Goal: Complete application form

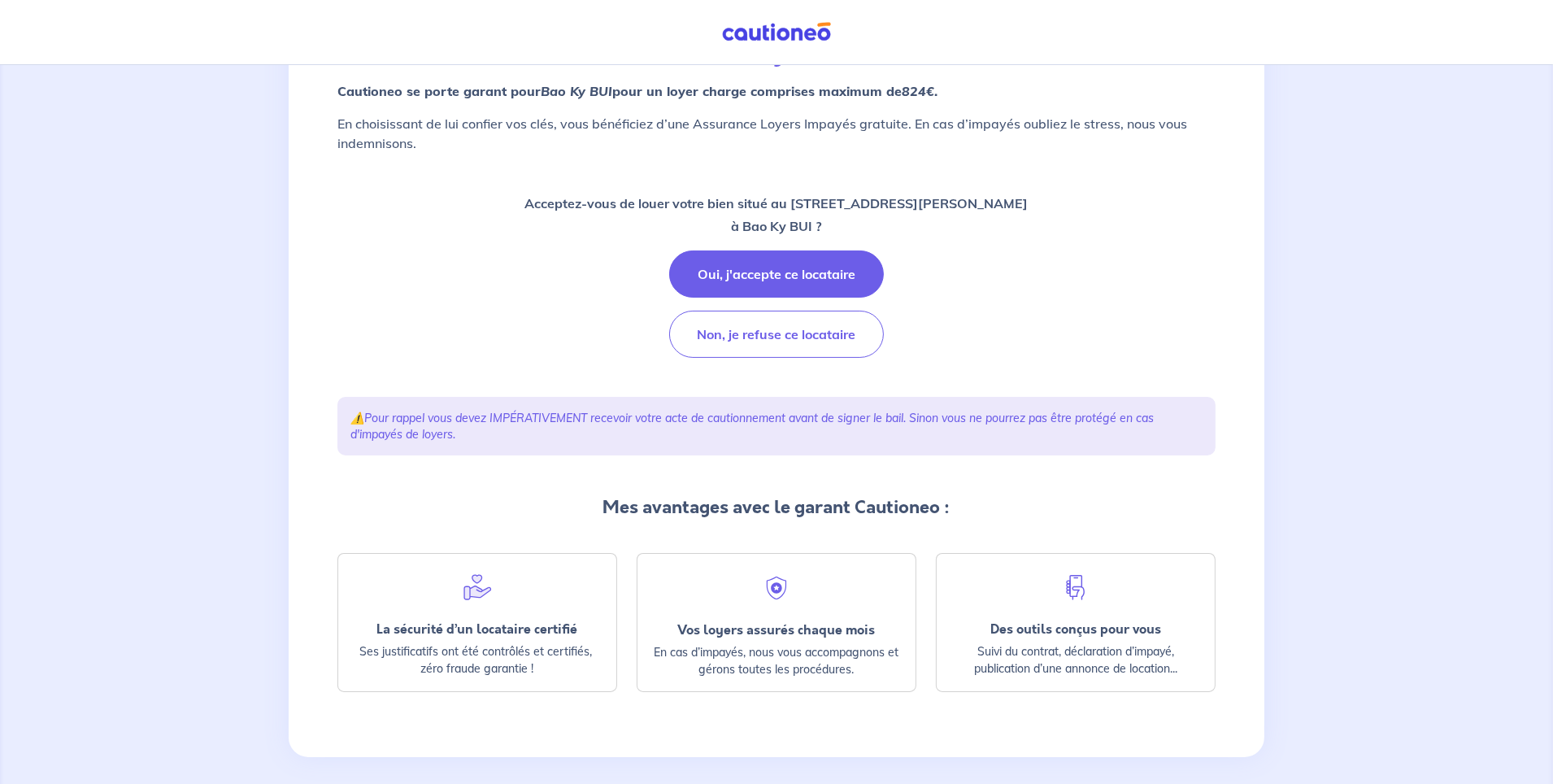
scroll to position [172, 0]
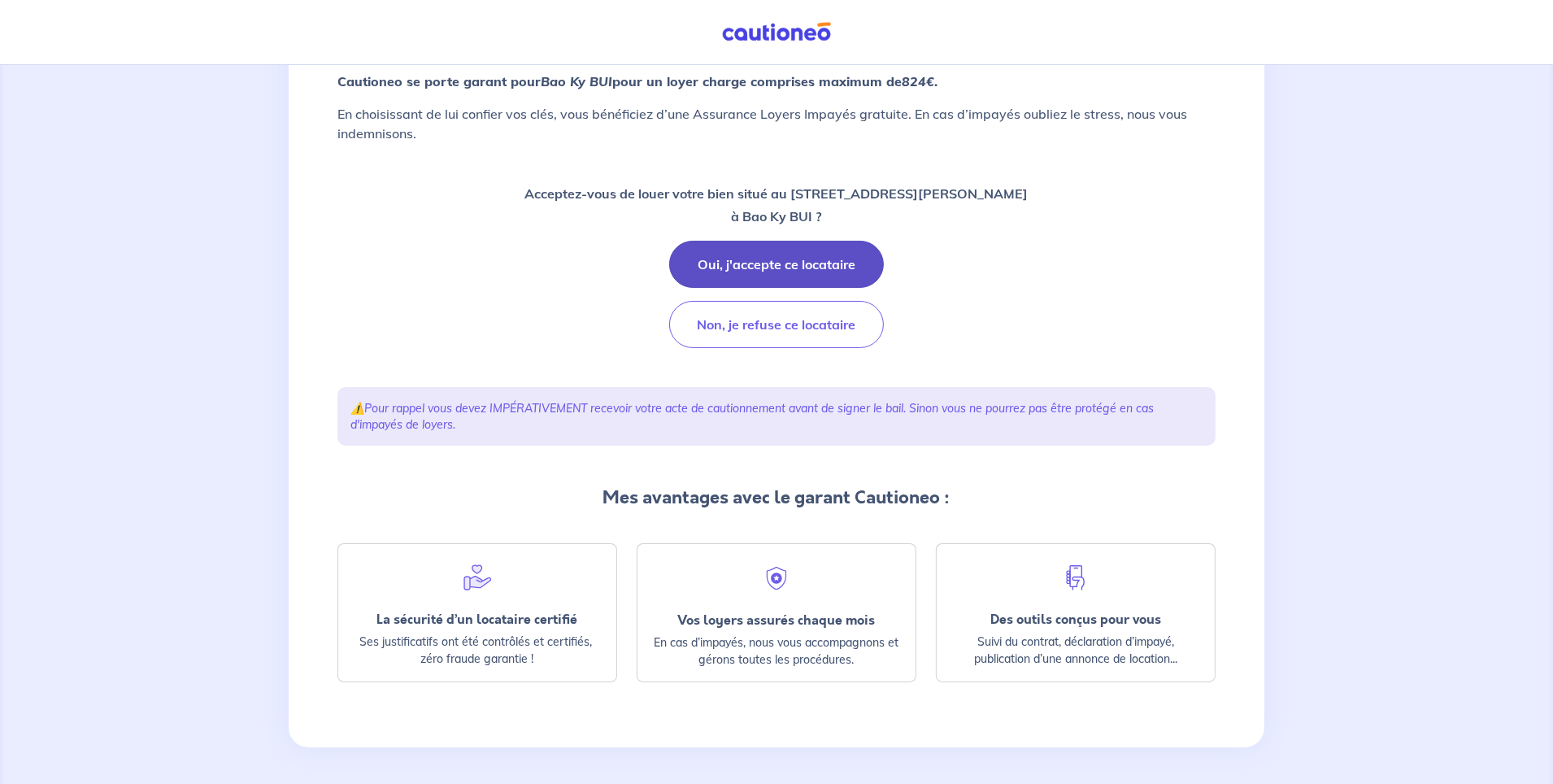
click at [752, 262] on button "Oui, j'accepte ce locataire" at bounding box center [777, 263] width 215 height 47
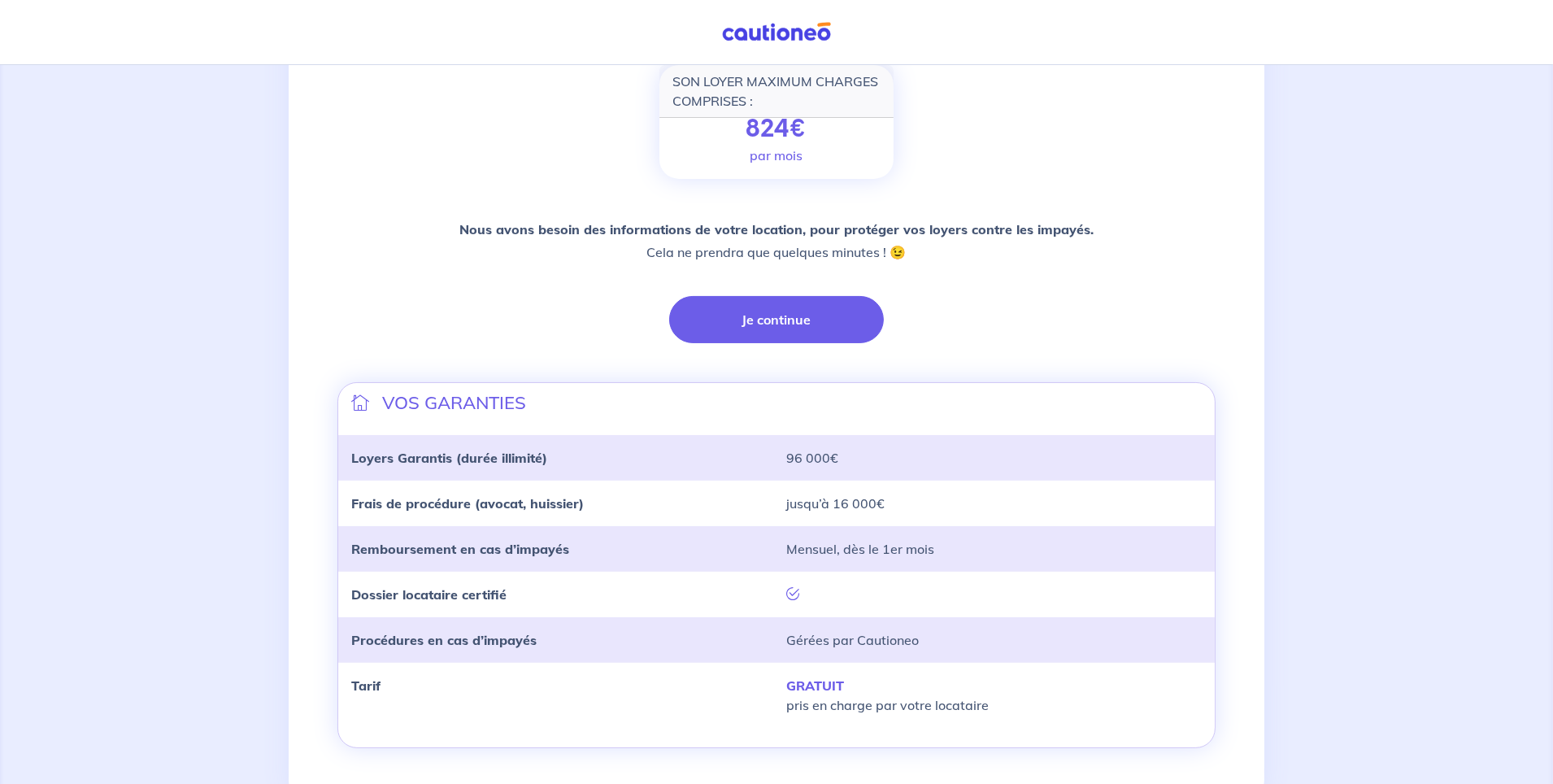
scroll to position [298, 0]
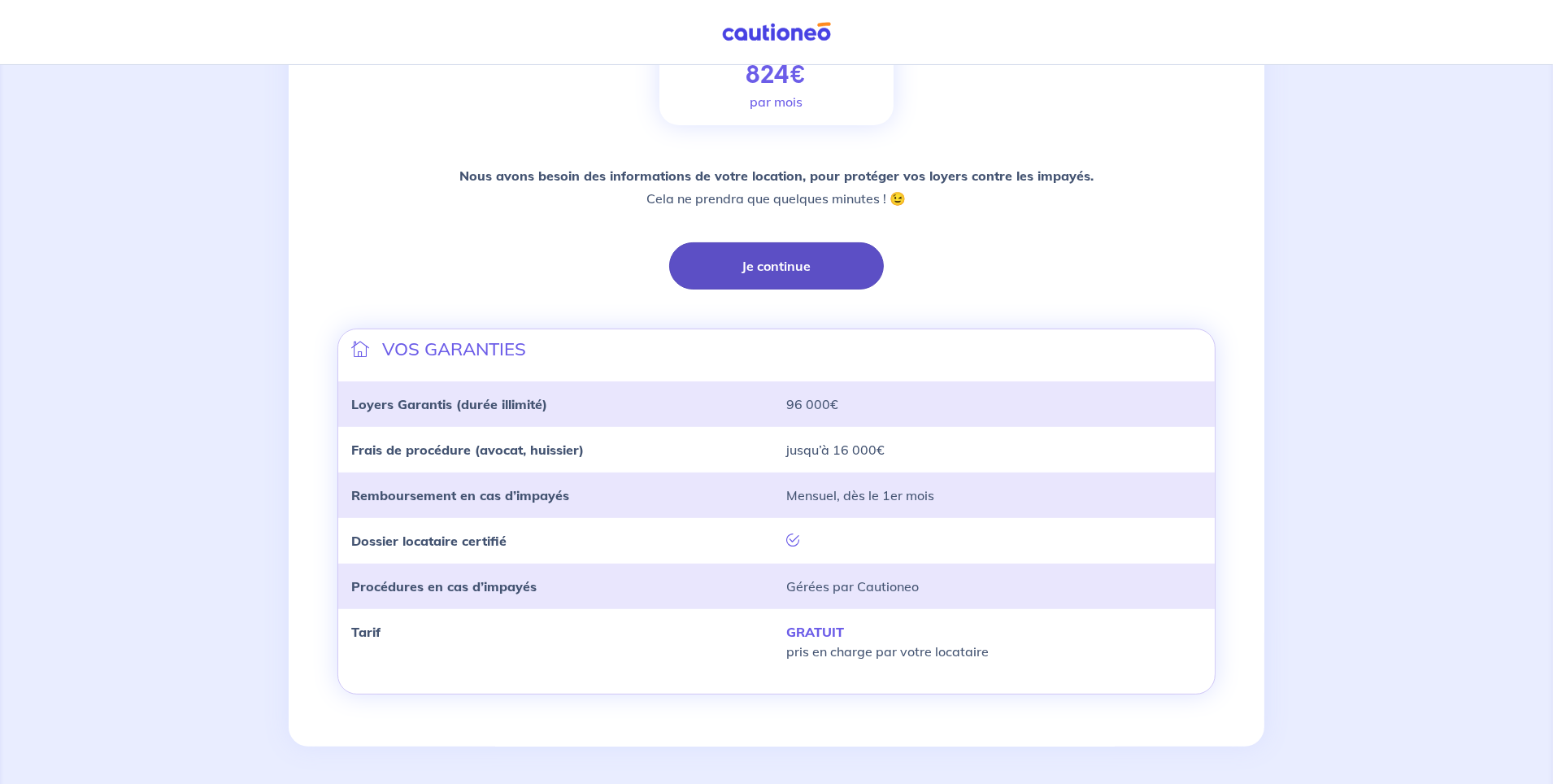
click at [751, 250] on button "Je continue" at bounding box center [777, 265] width 215 height 47
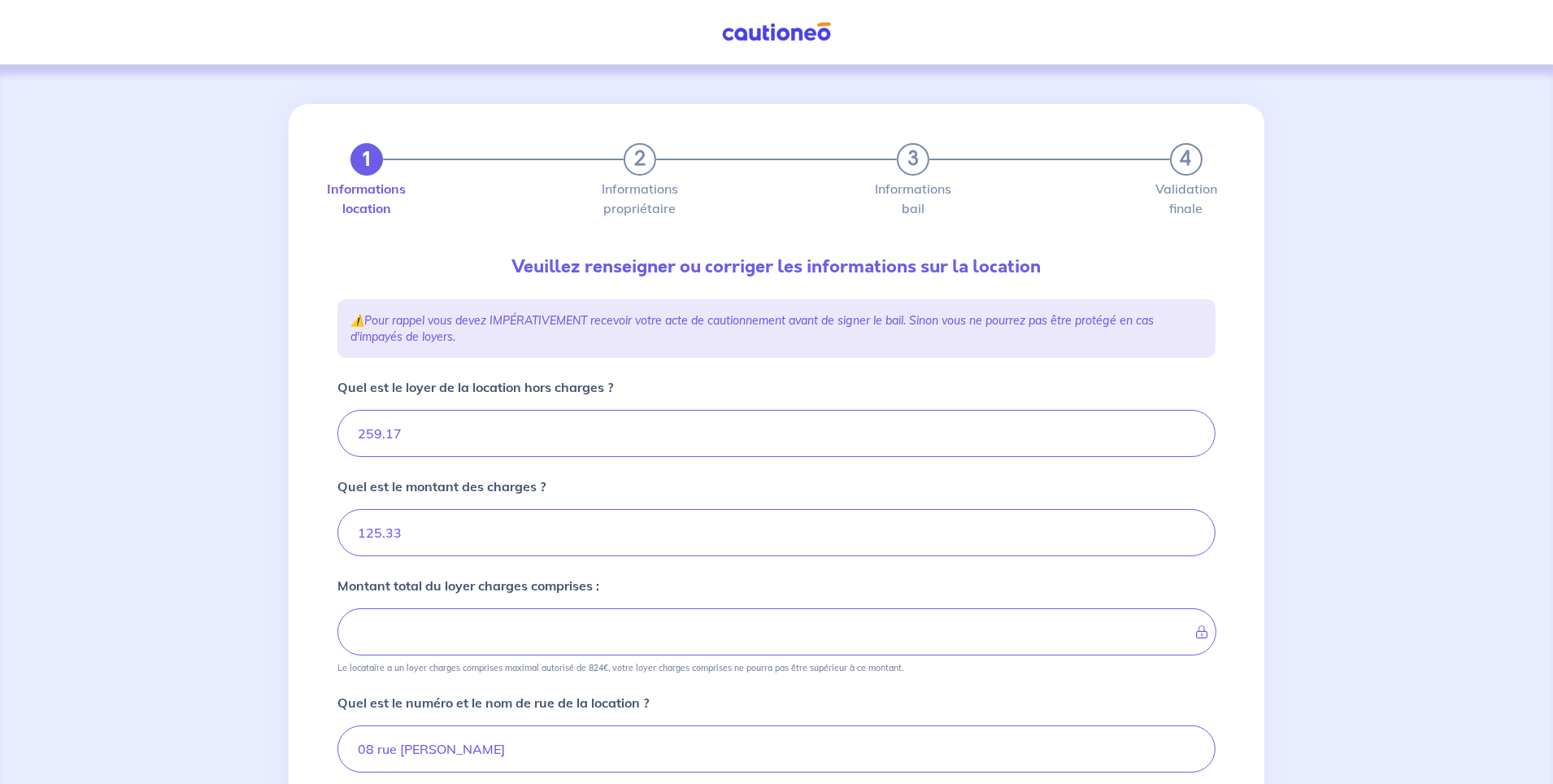
type input "384.5"
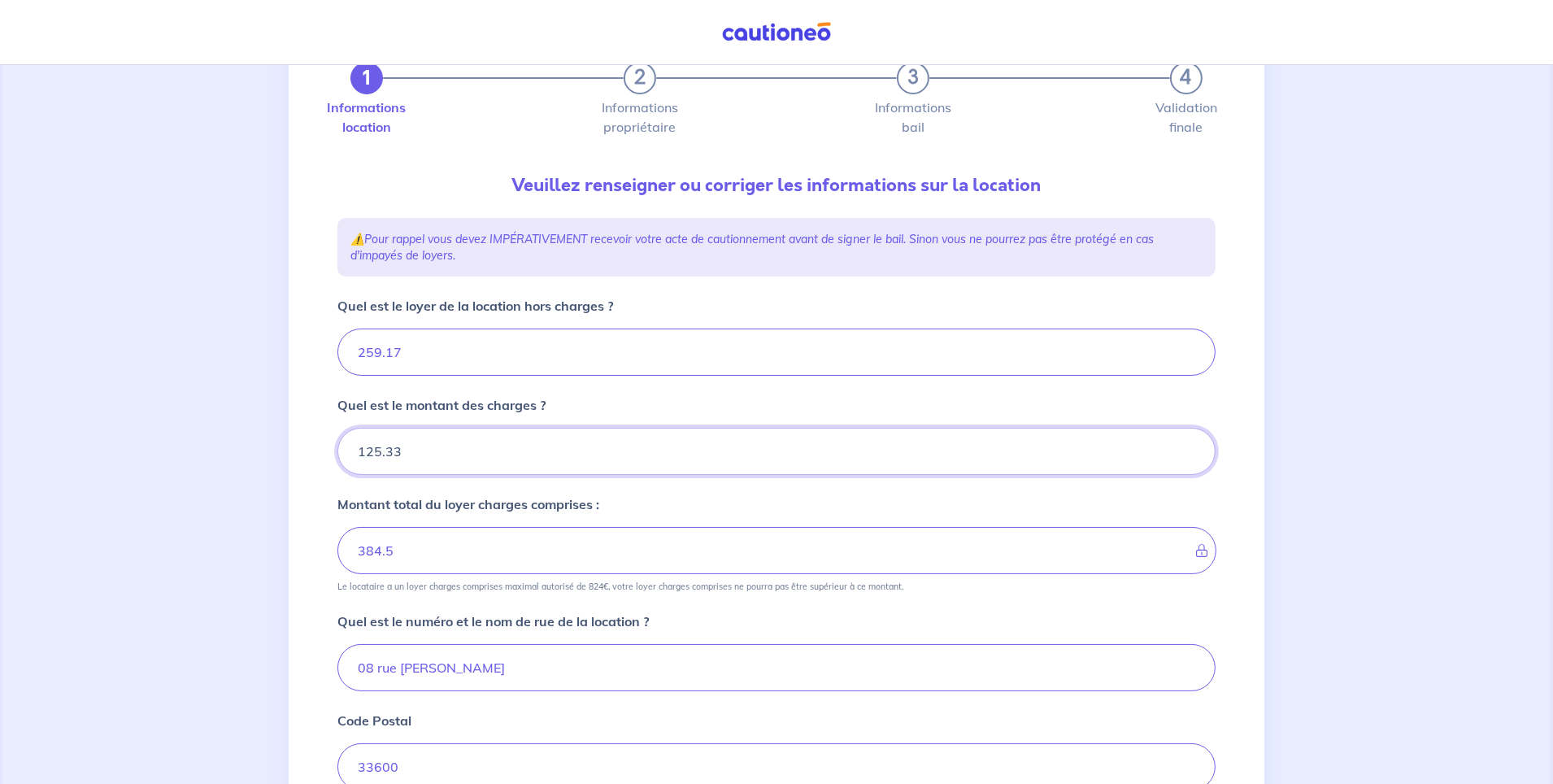
click at [439, 453] on input "125.33" at bounding box center [777, 451] width 878 height 47
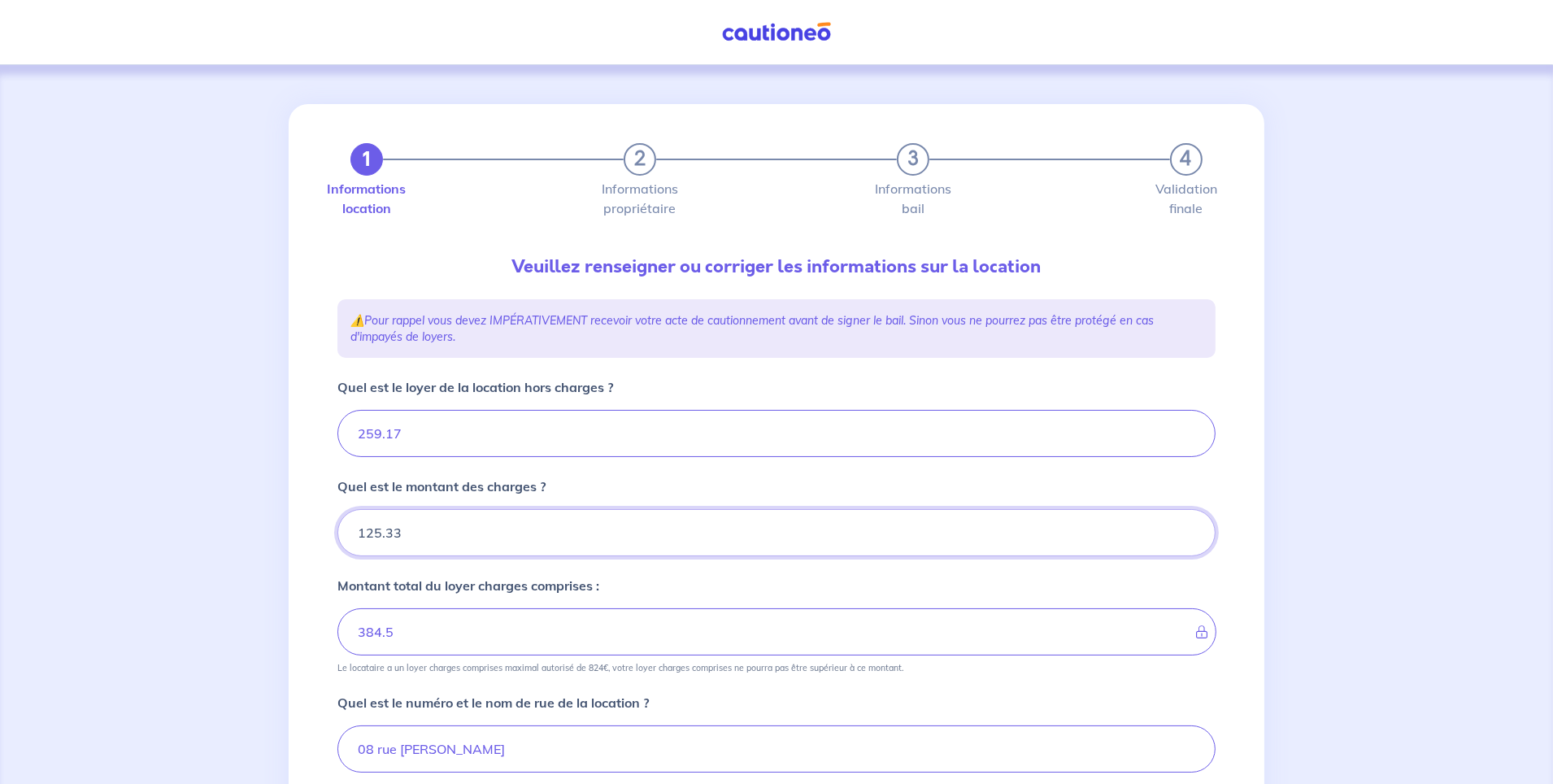
drag, startPoint x: 428, startPoint y: 529, endPoint x: 145, endPoint y: 541, distance: 283.3
click at [145, 541] on div "1 2 3 4 Informations location Informations propriétaire Informations bail Valid…" at bounding box center [776, 655] width 1553 height 1180
type input "13"
type input "260.17"
type input "135"
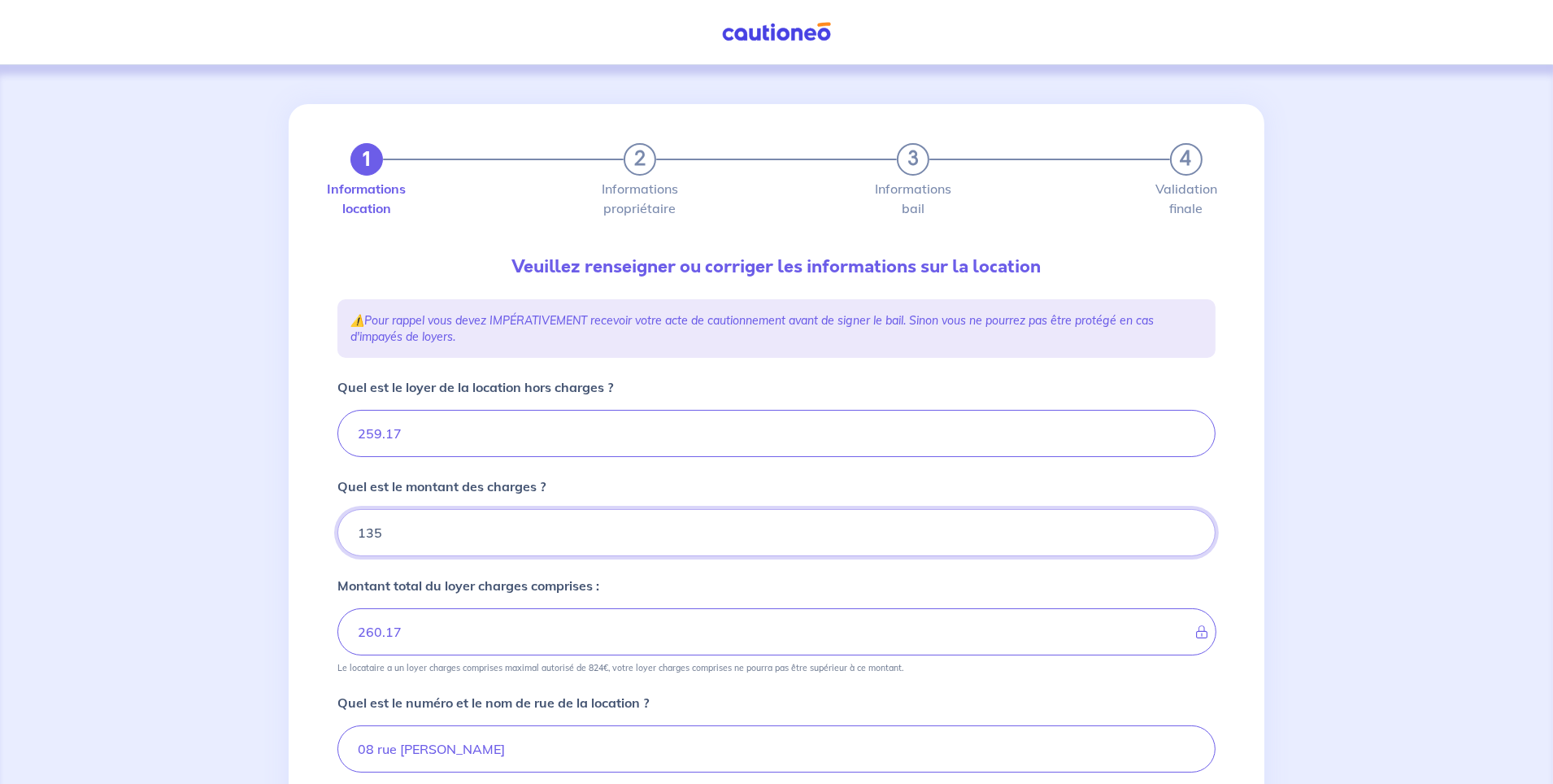
type input "272.17"
type input "394.17"
type input "135.6"
type input "259.17"
type input "135.68"
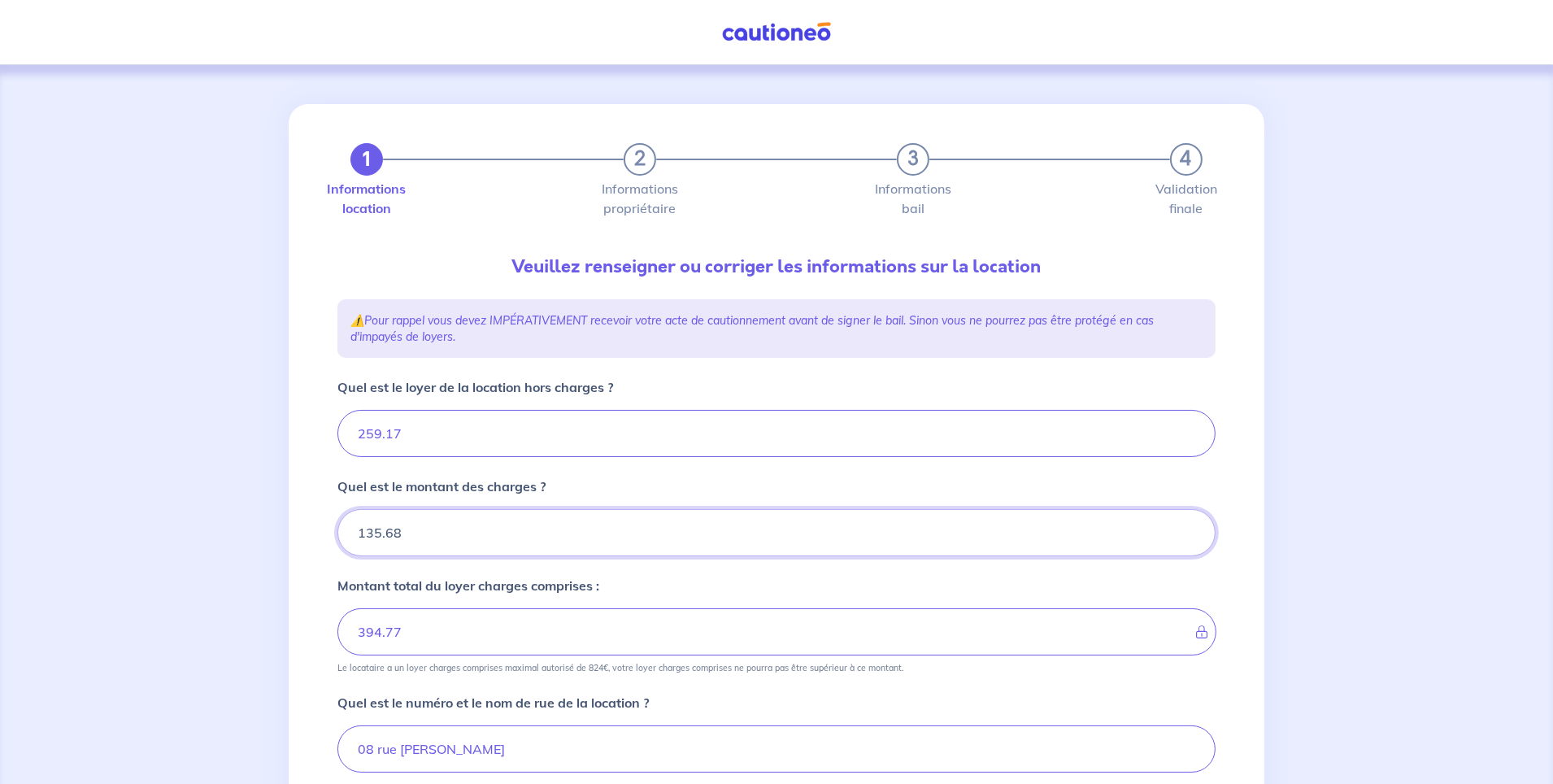
type input "394.85"
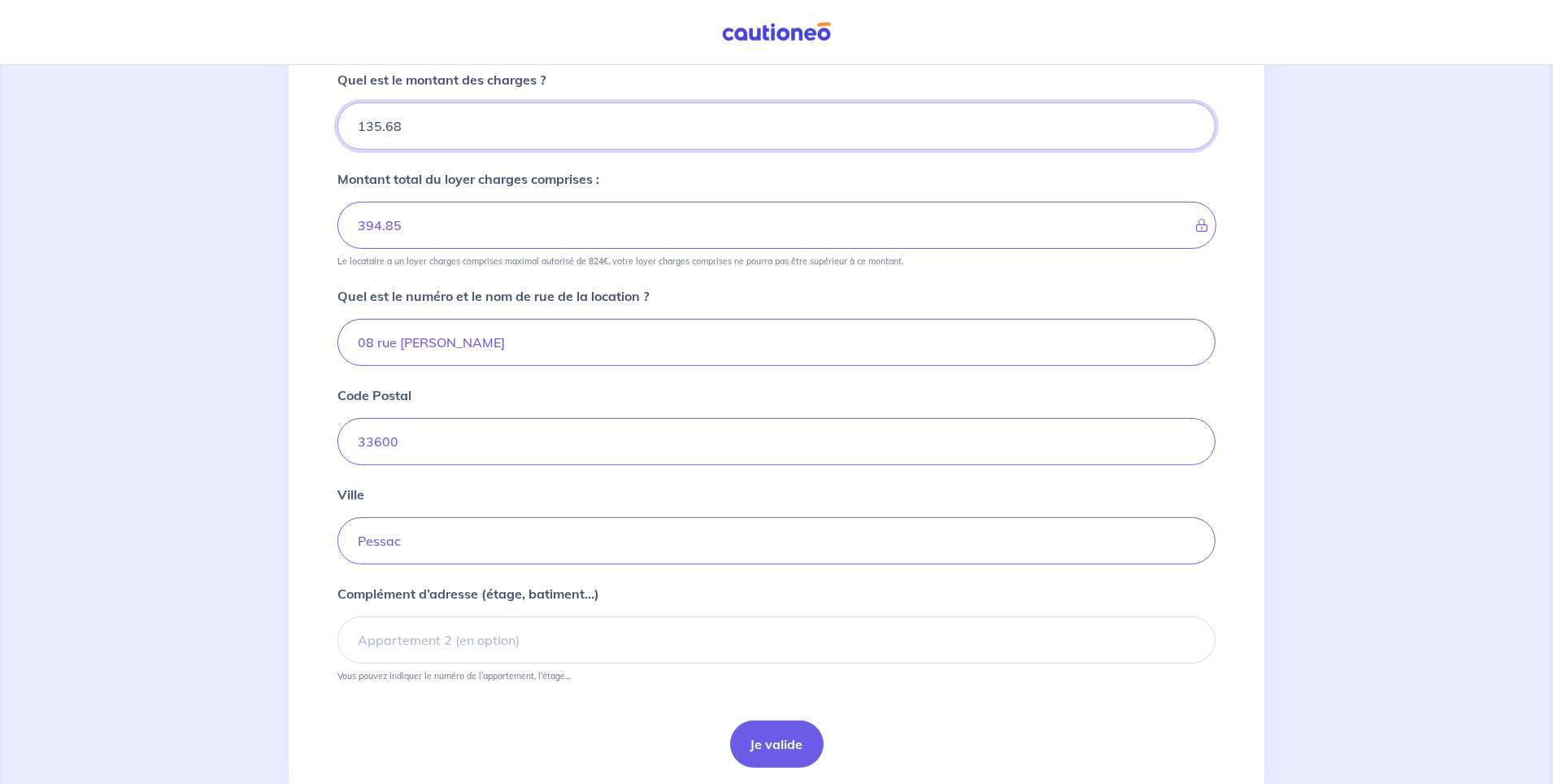
scroll to position [458, 0]
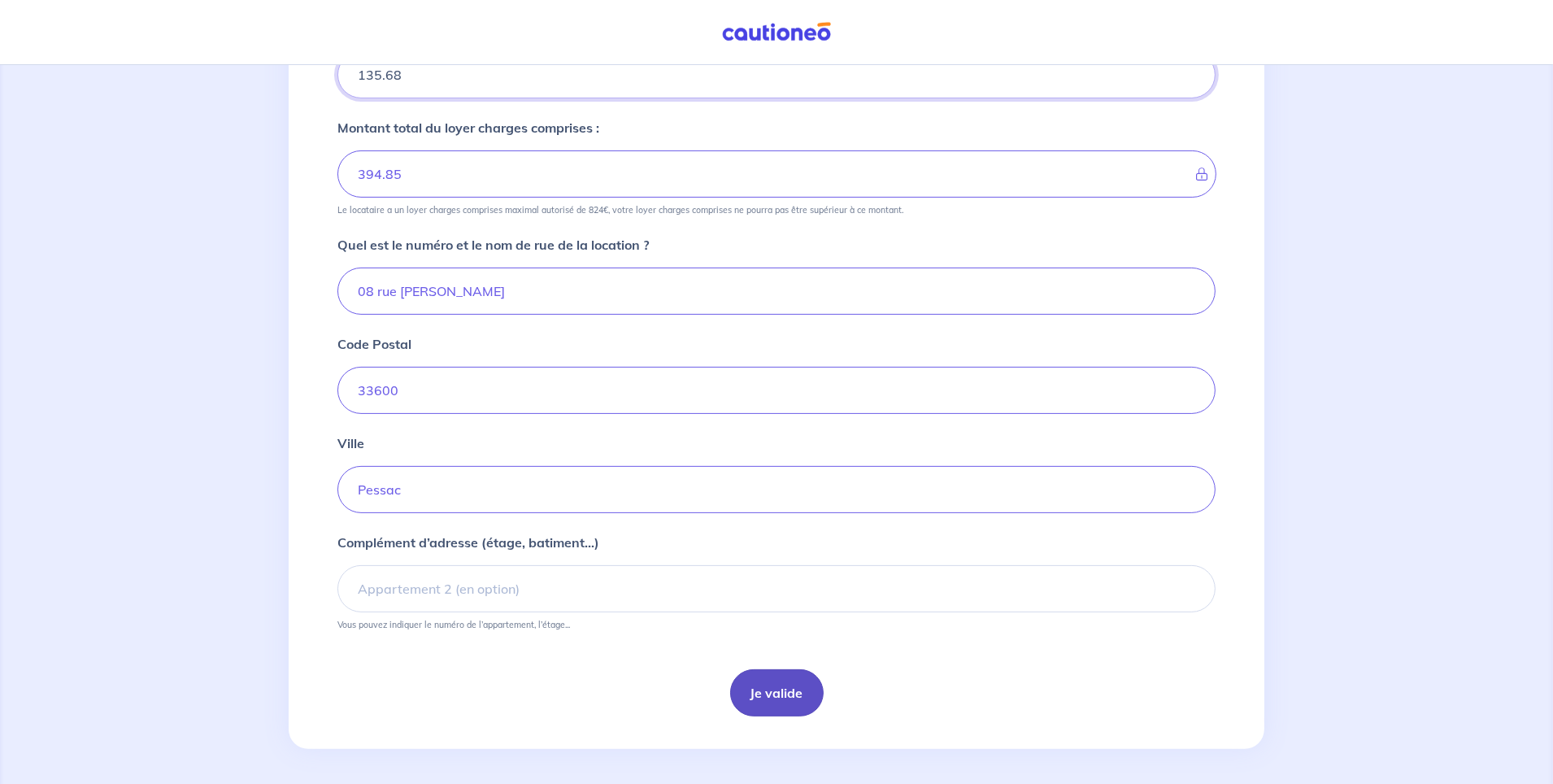
type input "135.68"
click at [776, 690] on button "Je valide" at bounding box center [776, 693] width 93 height 47
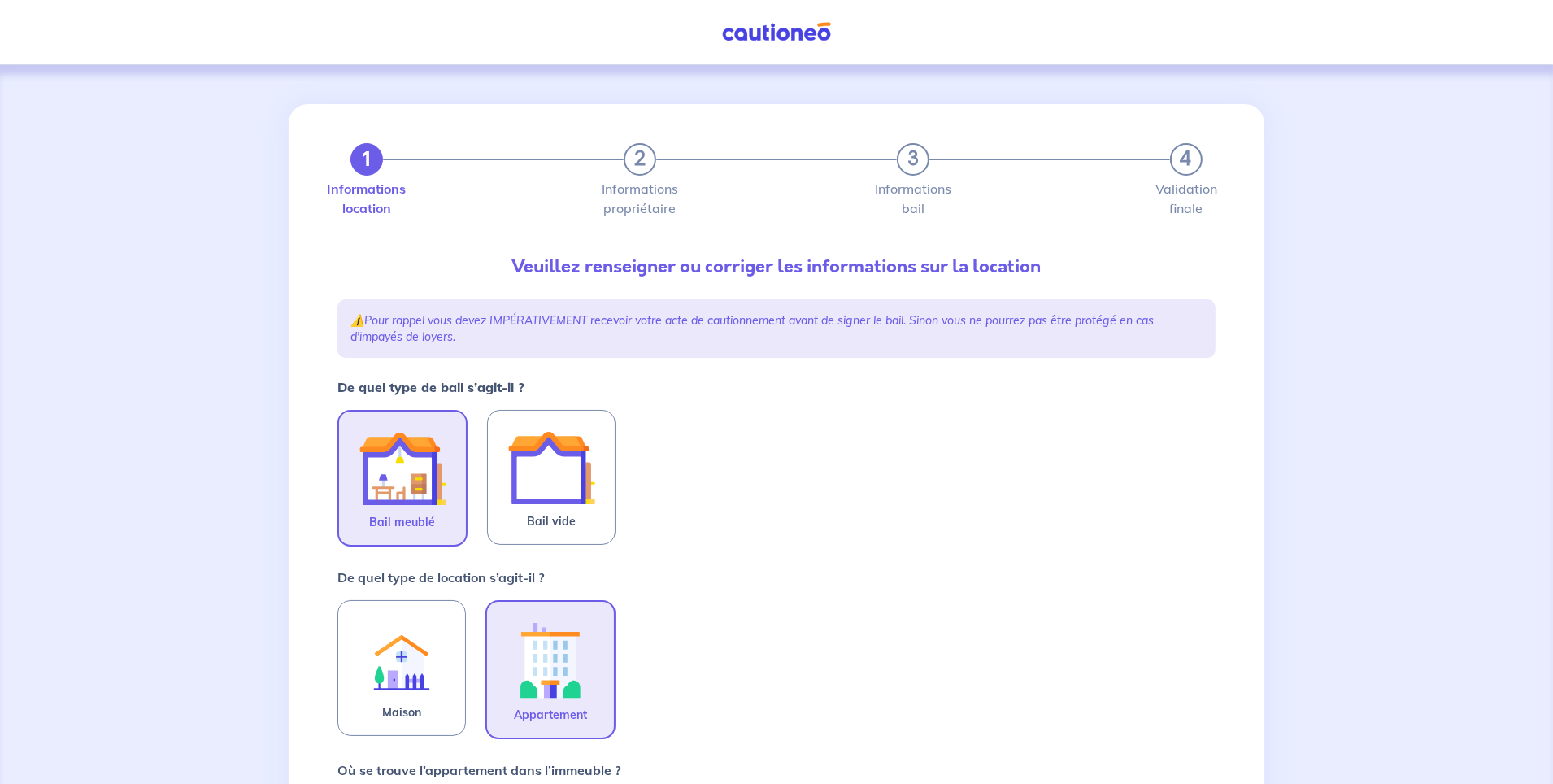
scroll to position [82, 0]
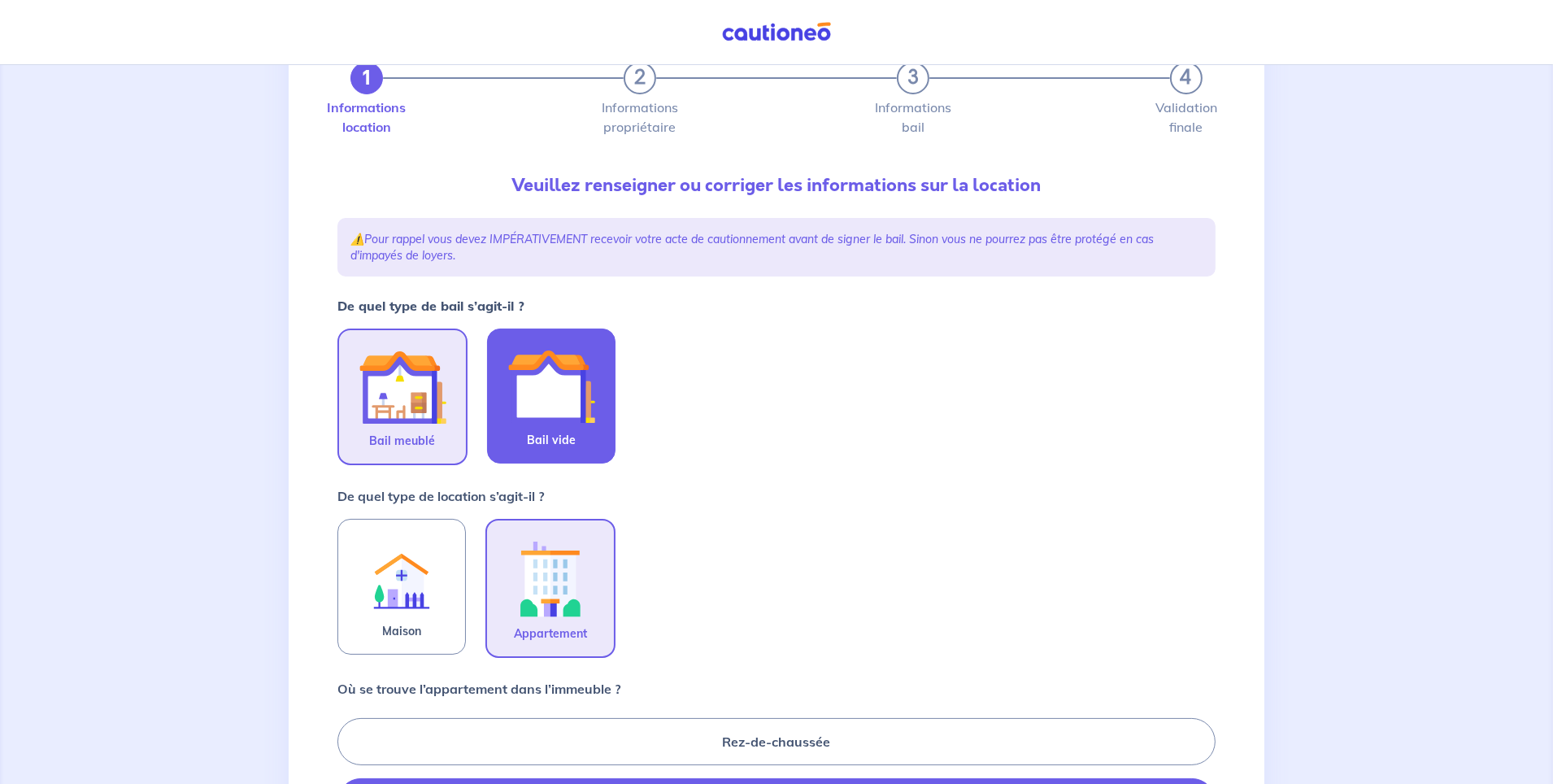
click at [574, 418] on img at bounding box center [551, 386] width 88 height 88
click at [0, 0] on input "Bail vide" at bounding box center [0, 0] width 0 height 0
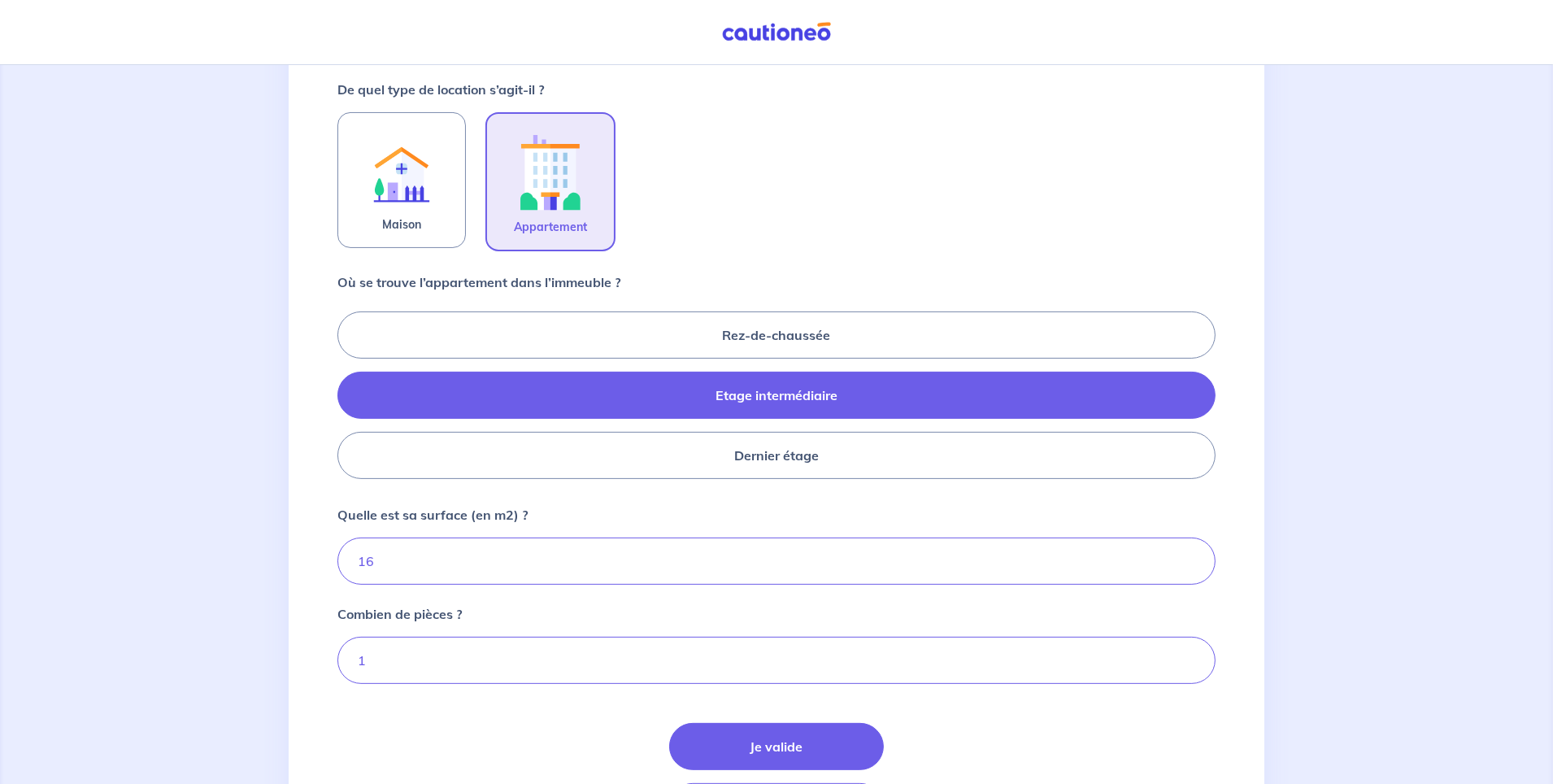
scroll to position [600, 0]
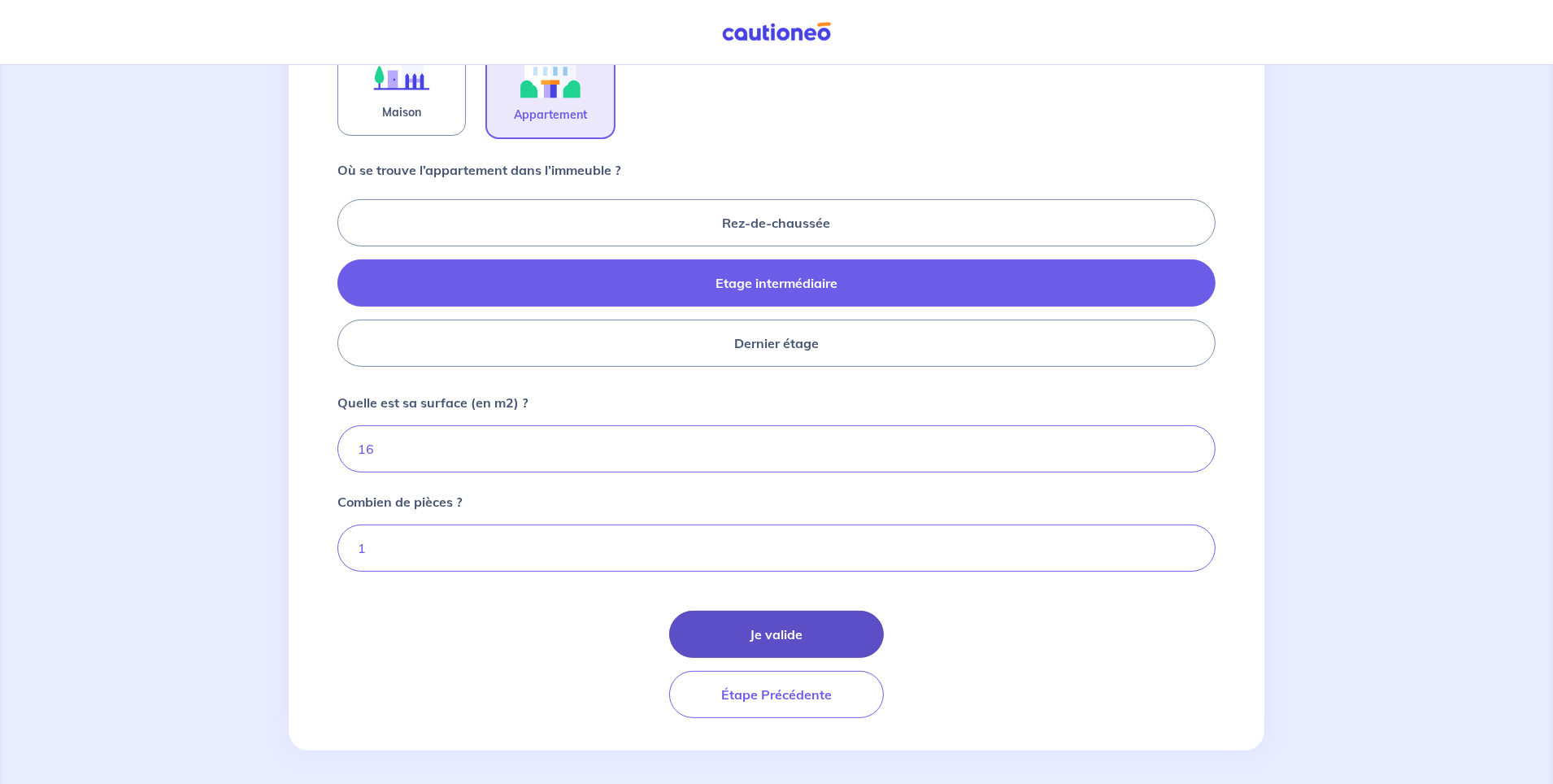
click at [776, 625] on button "Je valide" at bounding box center [777, 634] width 215 height 47
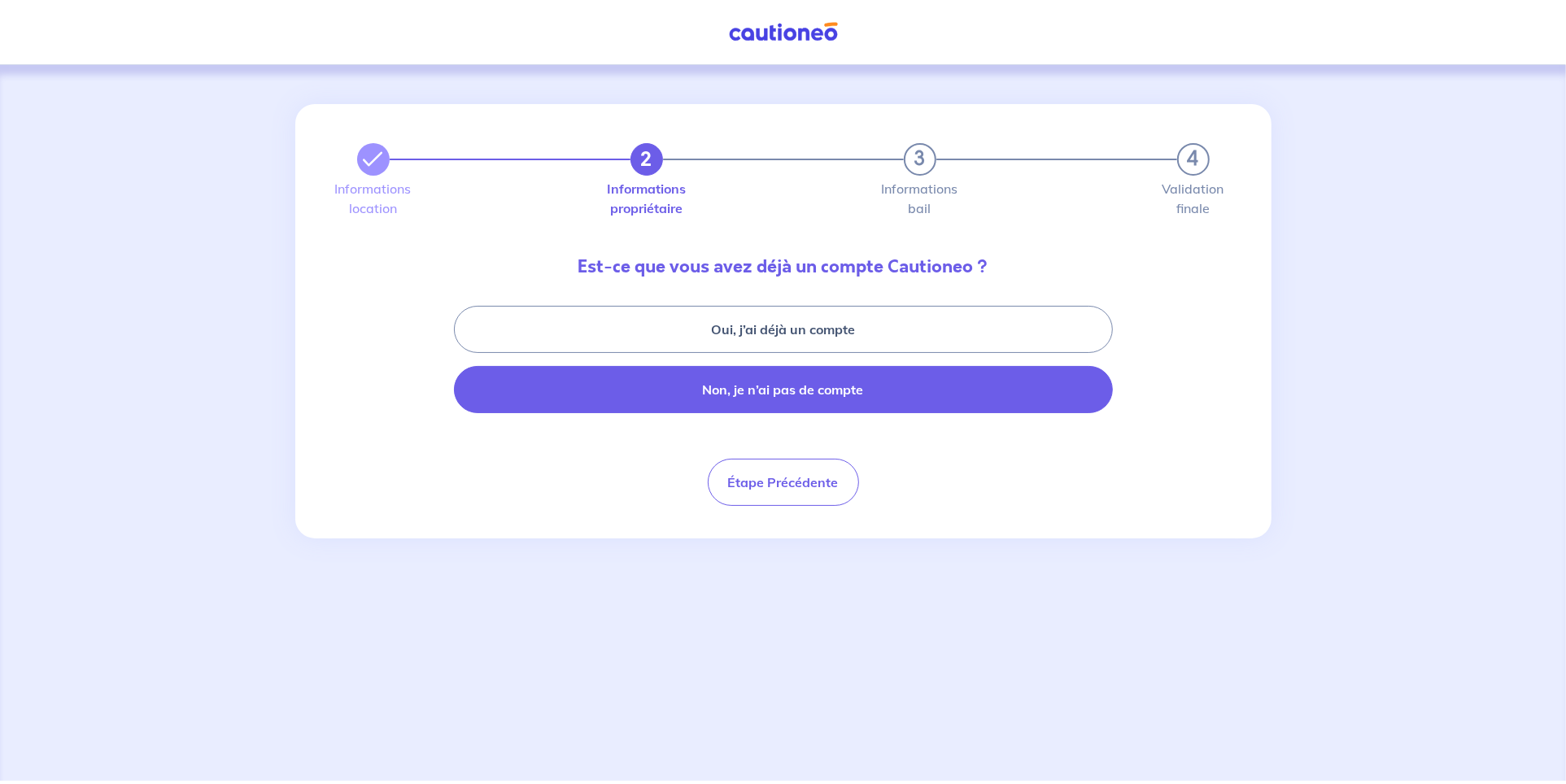
click at [758, 393] on button "Non, je n’ai pas de compte" at bounding box center [783, 389] width 659 height 47
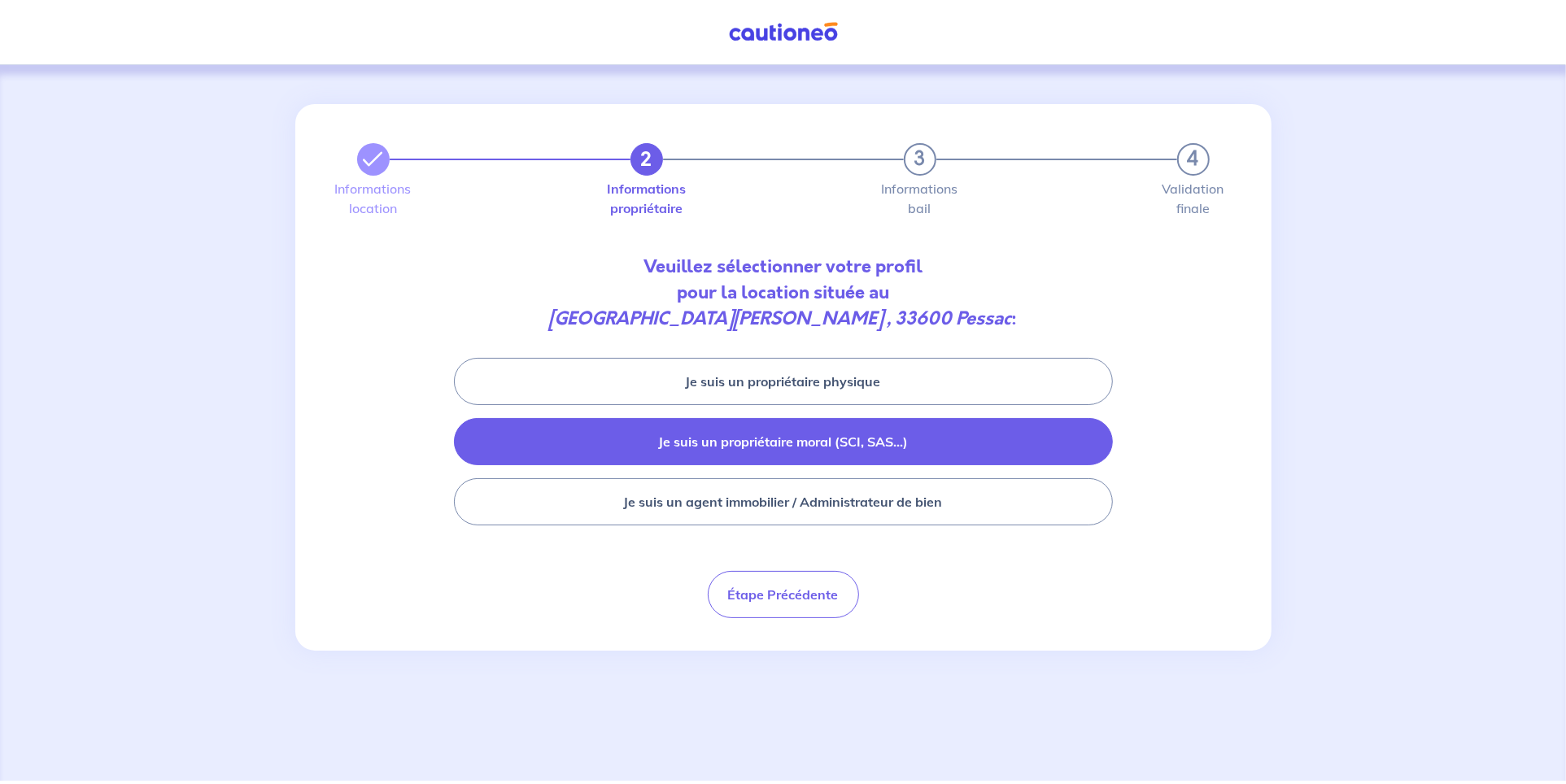
click at [783, 437] on button "Je suis un propriétaire moral (SCI, SAS...)" at bounding box center [783, 441] width 659 height 47
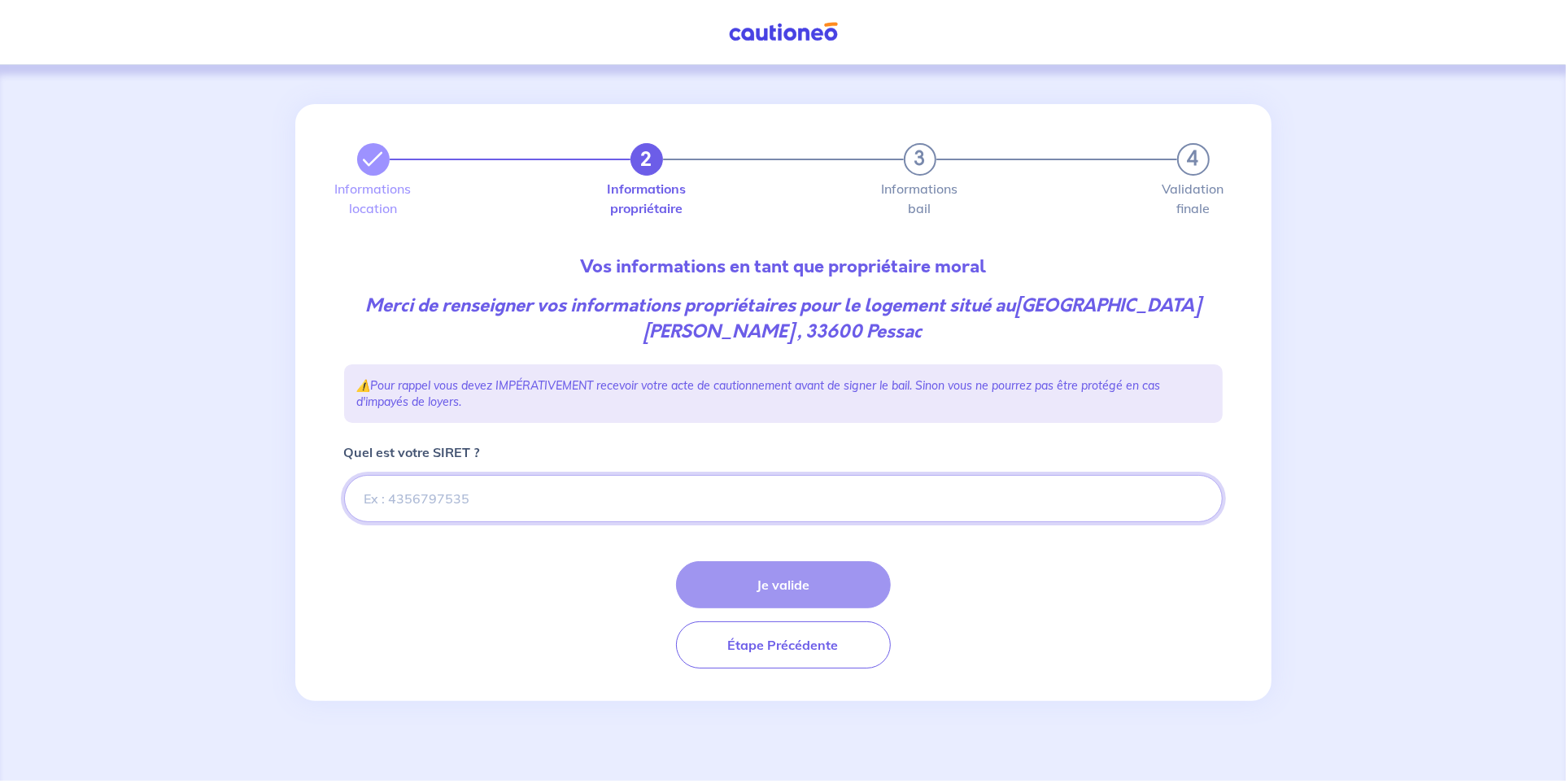
click at [440, 498] on input "Quel est votre SIRET ?" at bounding box center [783, 498] width 878 height 47
click at [435, 504] on input "Quel est votre SIRET ?" at bounding box center [783, 498] width 878 height 47
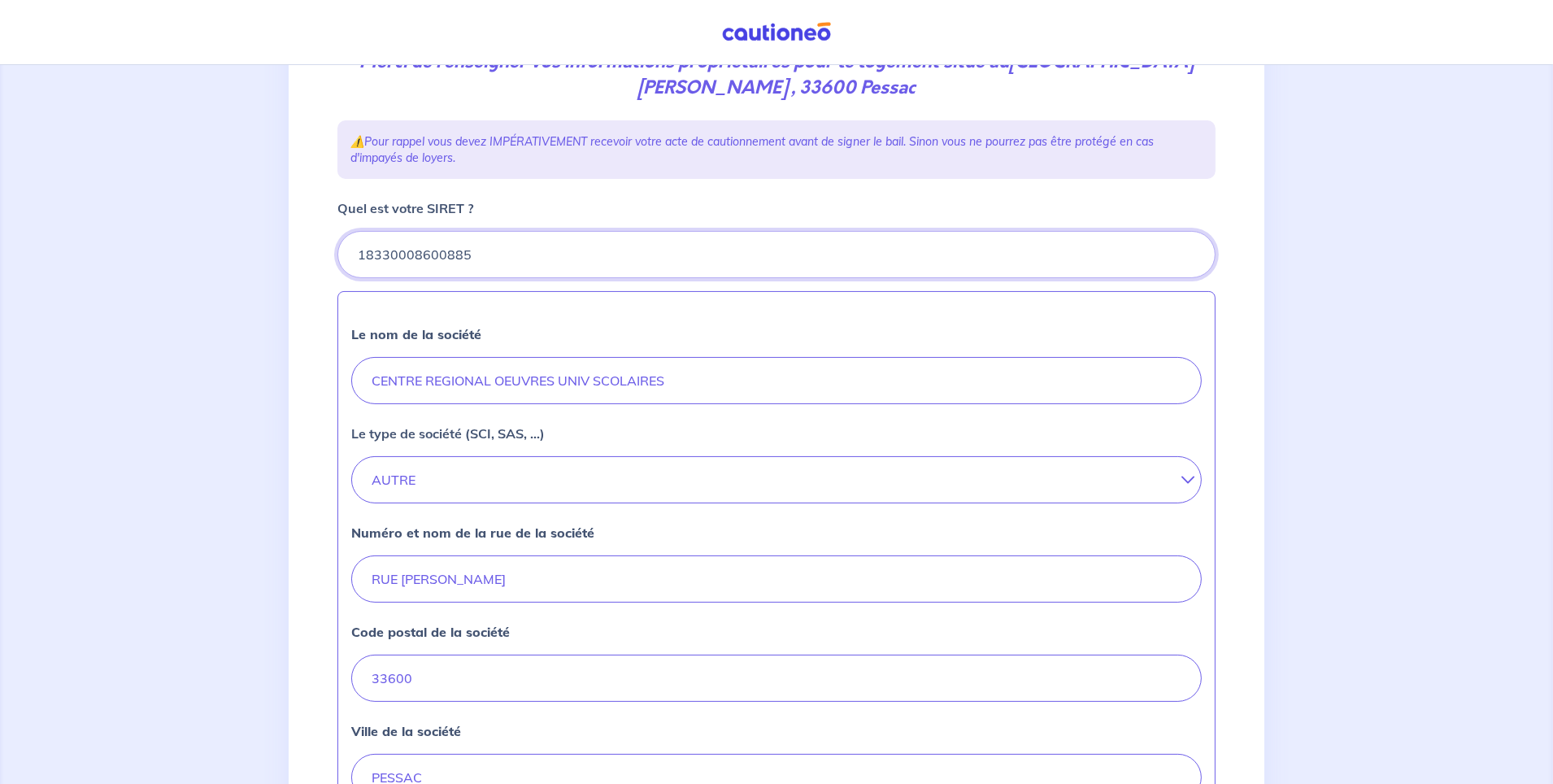
scroll to position [406, 0]
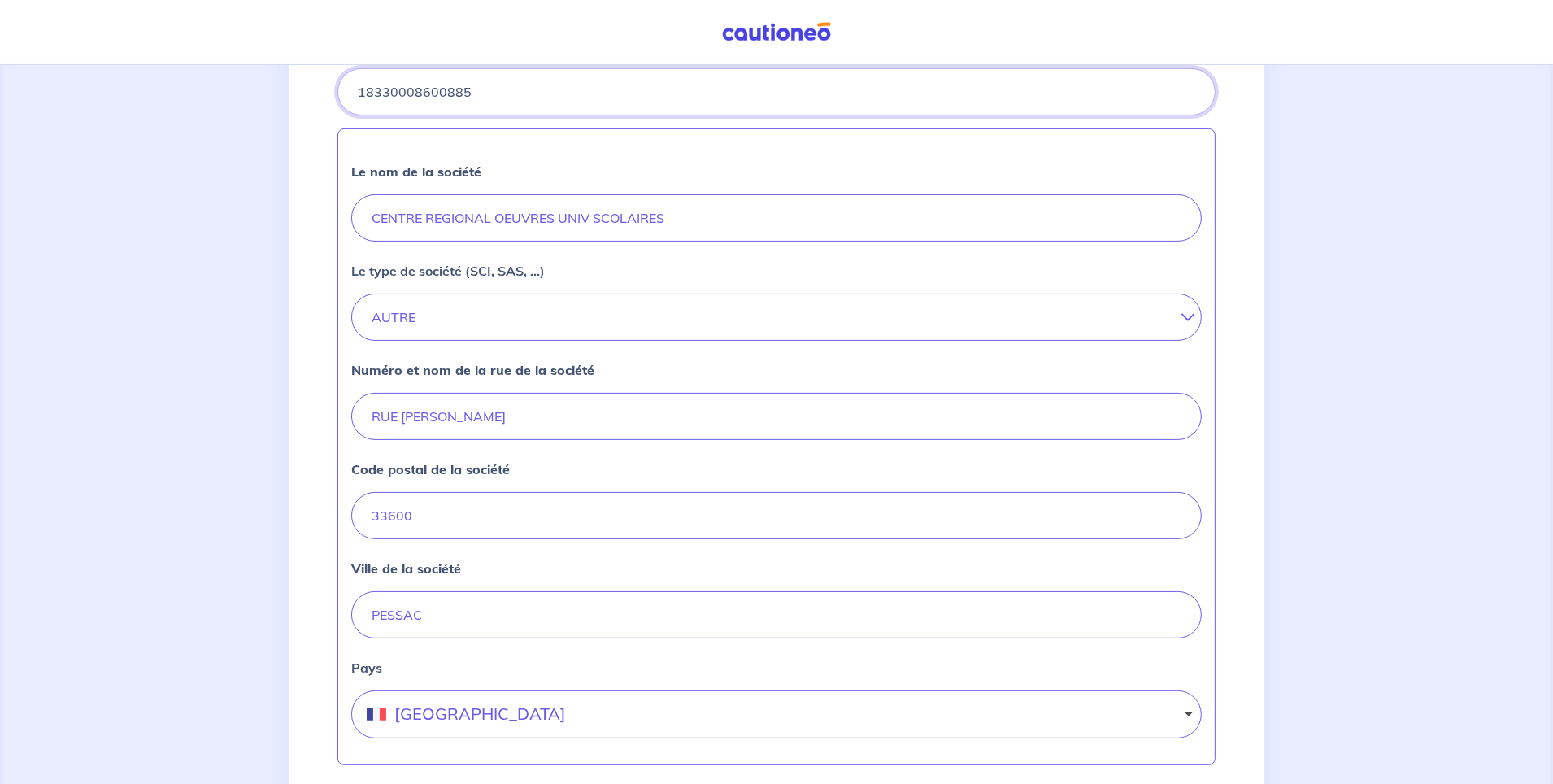
type input "18330008600885"
drag, startPoint x: 527, startPoint y: 415, endPoint x: 332, endPoint y: 406, distance: 195.2
click at [332, 406] on div "2 3 4 Informations location Informations propriétaire Informations bail Validat…" at bounding box center [777, 314] width 898 height 1234
click at [539, 413] on input "CROUS DE BORDEAUX AZQUITAINE" at bounding box center [776, 416] width 851 height 47
drag, startPoint x: 652, startPoint y: 419, endPoint x: 287, endPoint y: 395, distance: 365.8
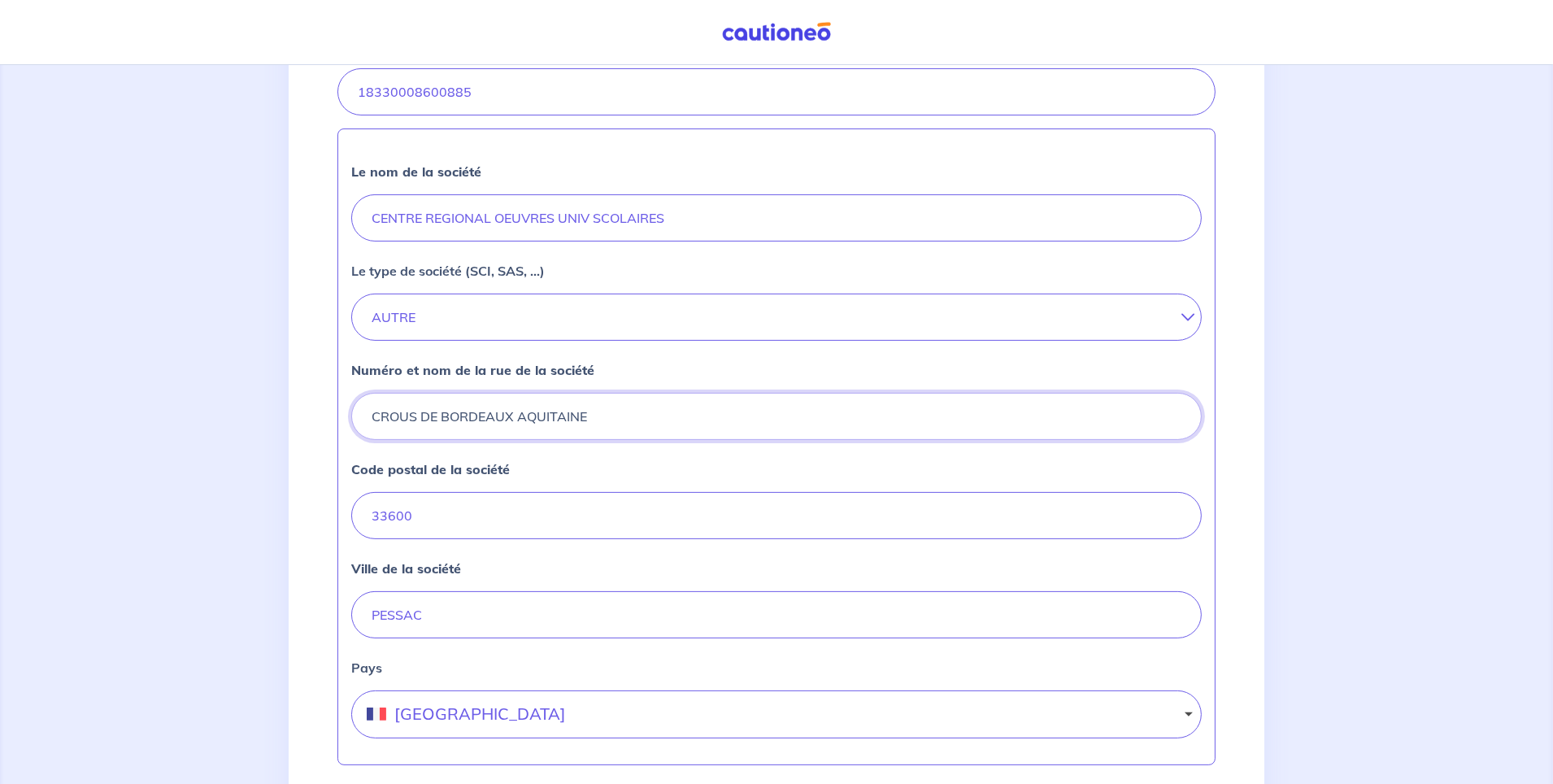
click at [287, 395] on div "2 3 4 Informations location Informations propriétaire Informations bail Validat…" at bounding box center [776, 321] width 1553 height 1325
drag, startPoint x: 494, startPoint y: 419, endPoint x: 702, endPoint y: 412, distance: 208.1
click at [702, 412] on input "[STREET_ADDRESS]" at bounding box center [776, 416] width 851 height 47
type input "[STREET_ADDRESS]"
drag, startPoint x: 430, startPoint y: 524, endPoint x: 146, endPoint y: 503, distance: 284.8
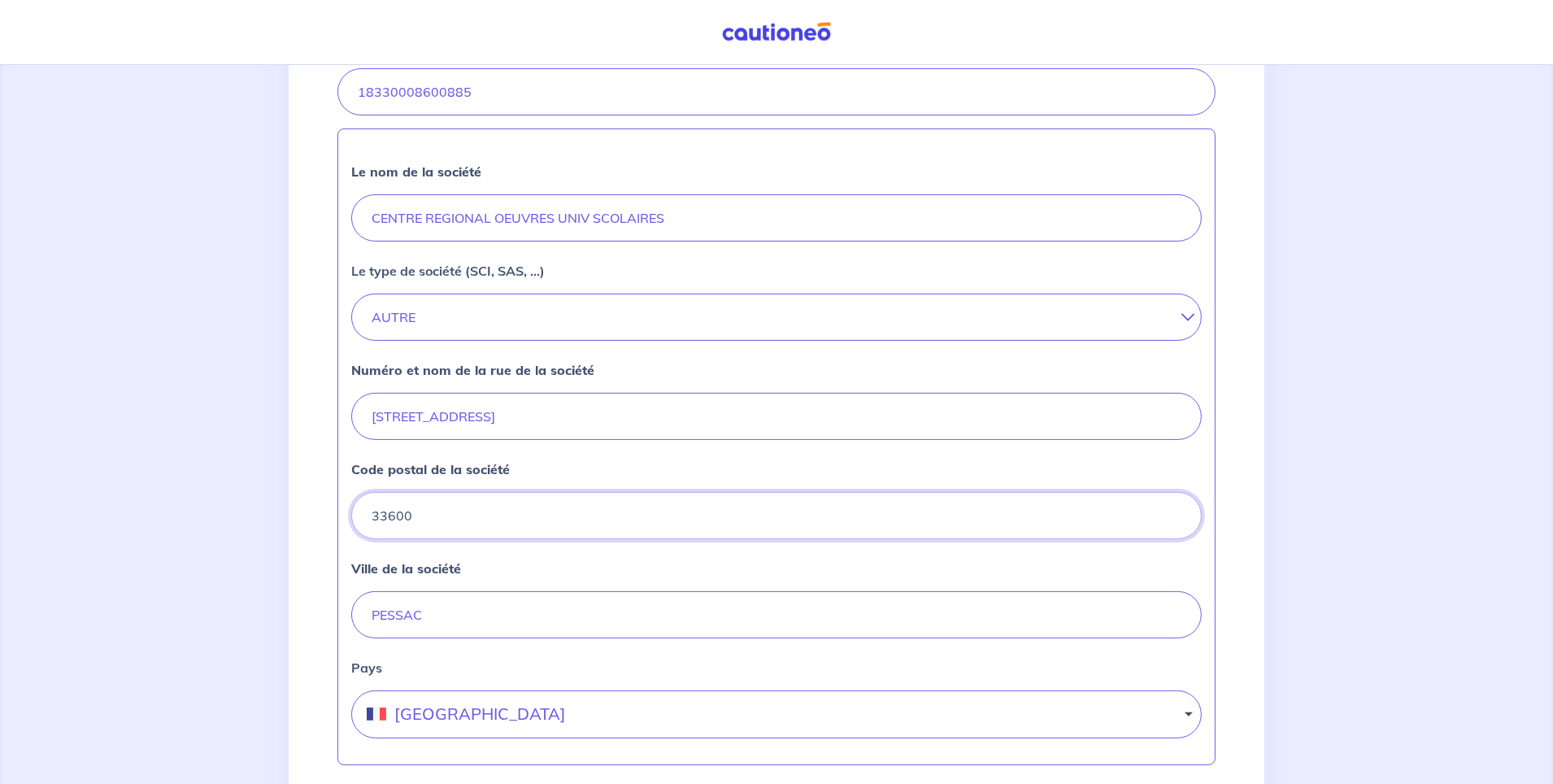
click at [169, 533] on div "2 3 4 Informations location Informations propriétaire Informations bail Validat…" at bounding box center [776, 321] width 1553 height 1325
type input "33800"
drag, startPoint x: 475, startPoint y: 615, endPoint x: 164, endPoint y: 591, distance: 311.9
click at [169, 601] on div "2 3 4 Informations location Informations propriétaire Informations bail Validat…" at bounding box center [776, 321] width 1553 height 1325
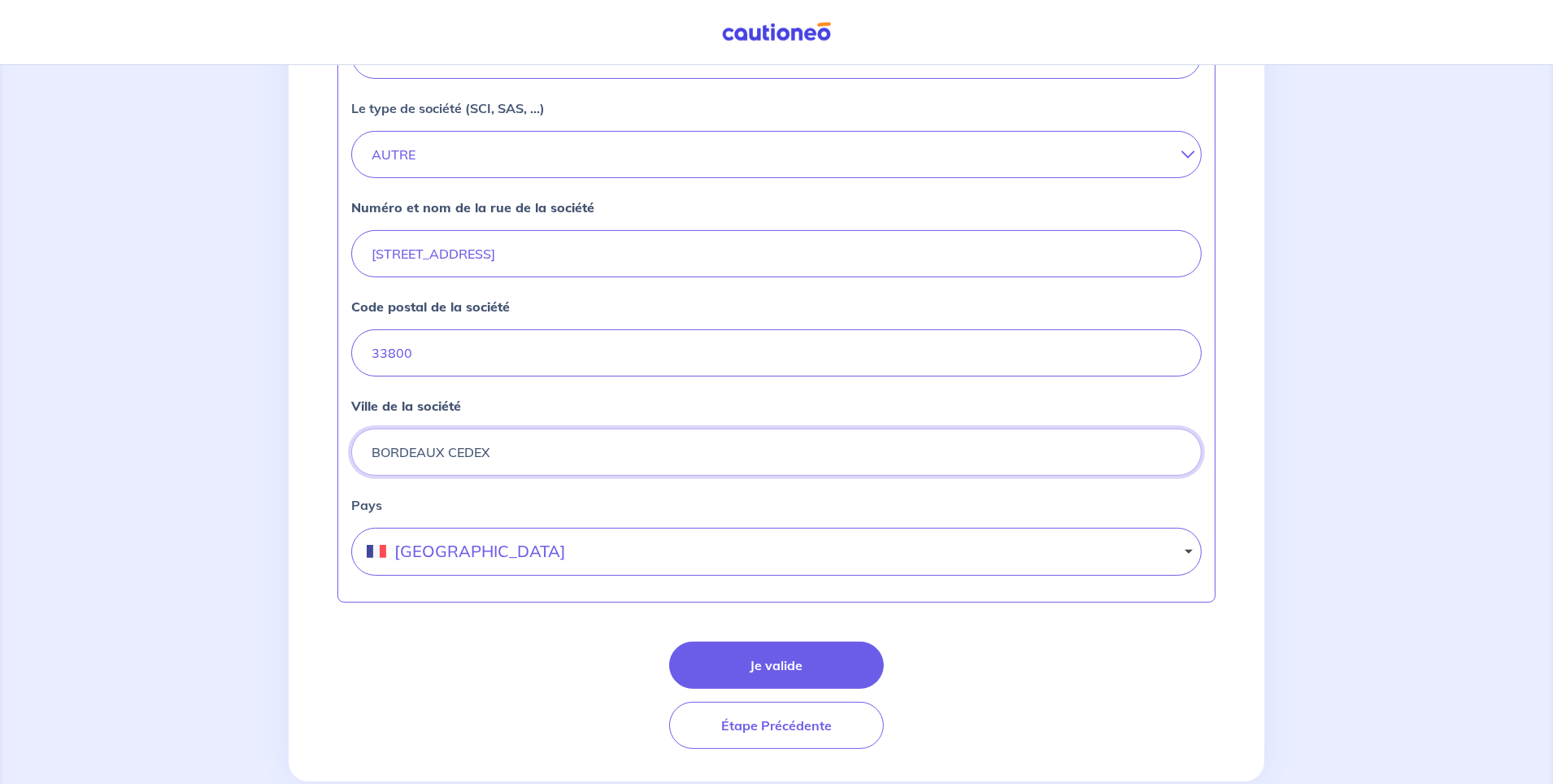
type input "BORDEAUX CEDEX"
click at [780, 657] on button "Je valide" at bounding box center [777, 664] width 215 height 47
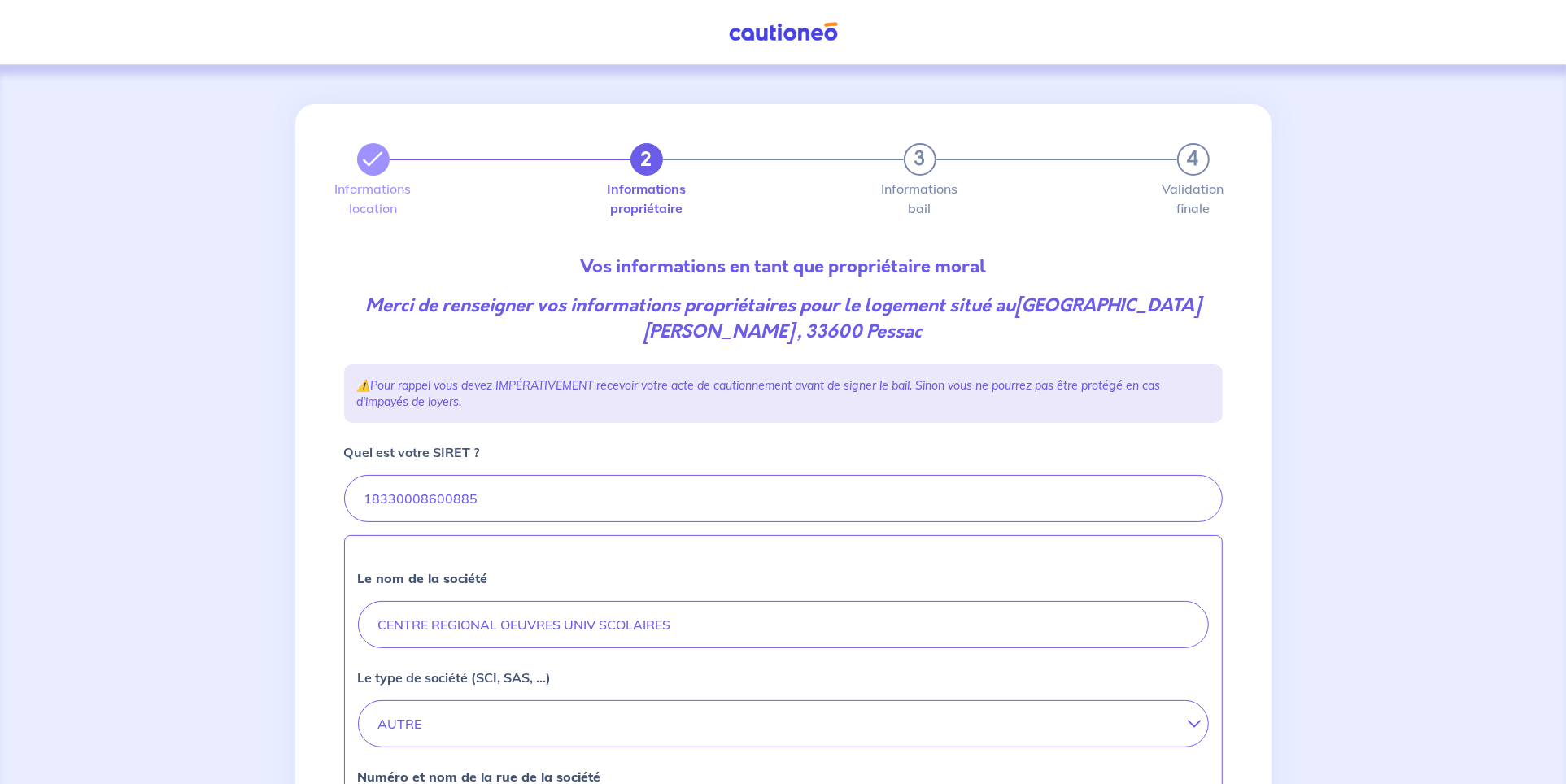
select select "FR"
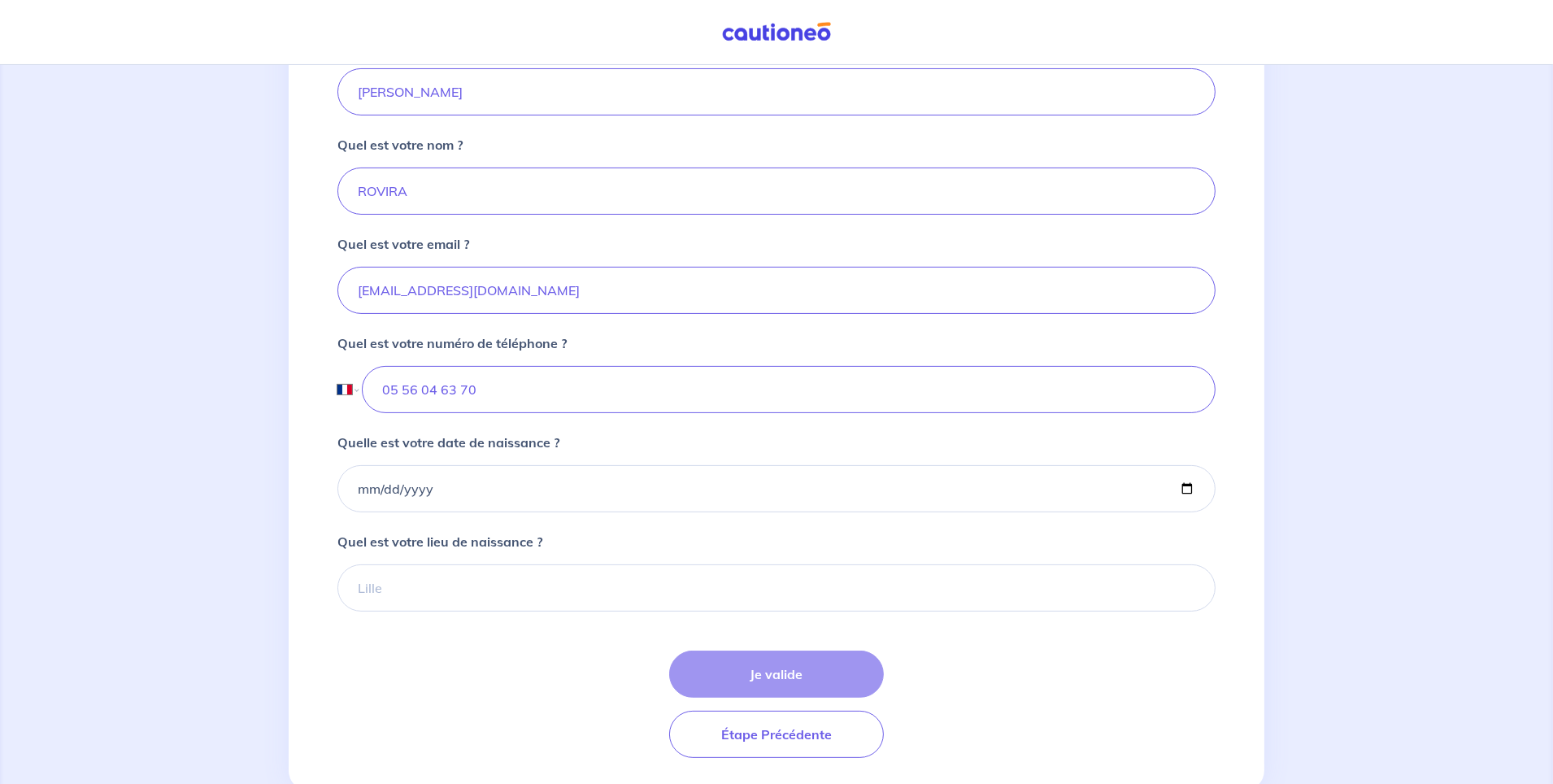
scroll to position [447, 0]
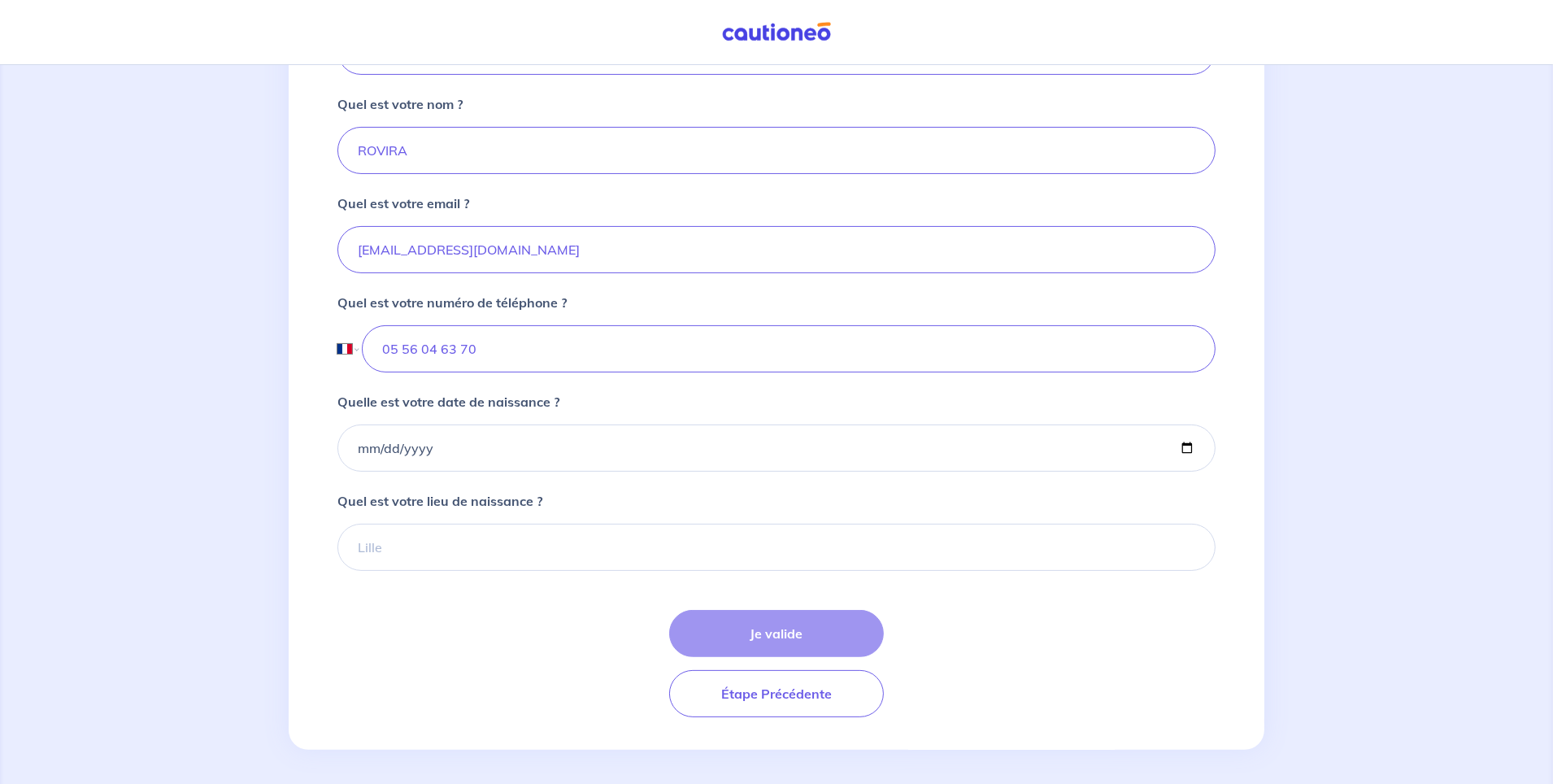
click at [785, 628] on div "Je valide Étape Précédente" at bounding box center [777, 663] width 878 height 107
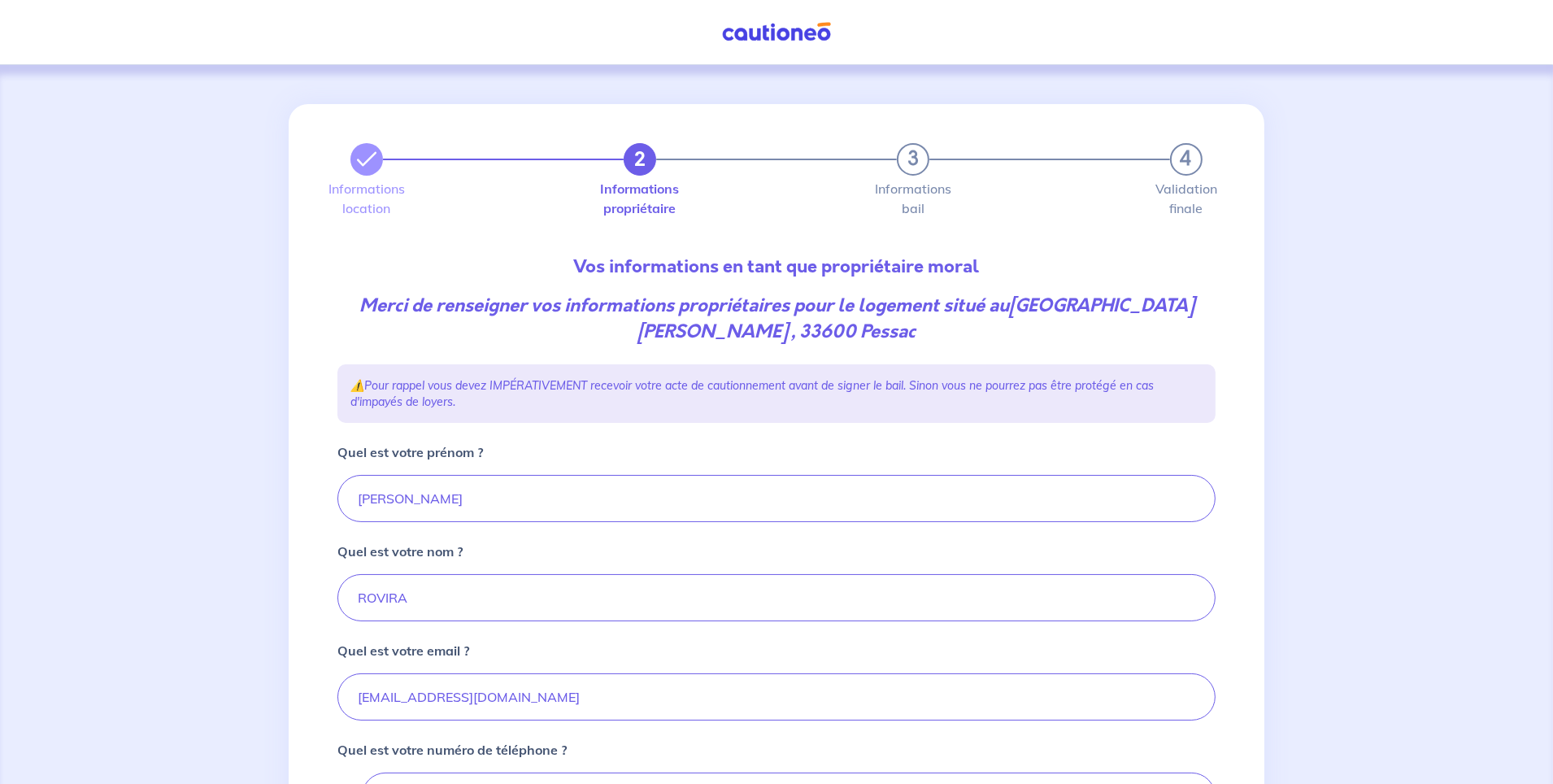
scroll to position [406, 0]
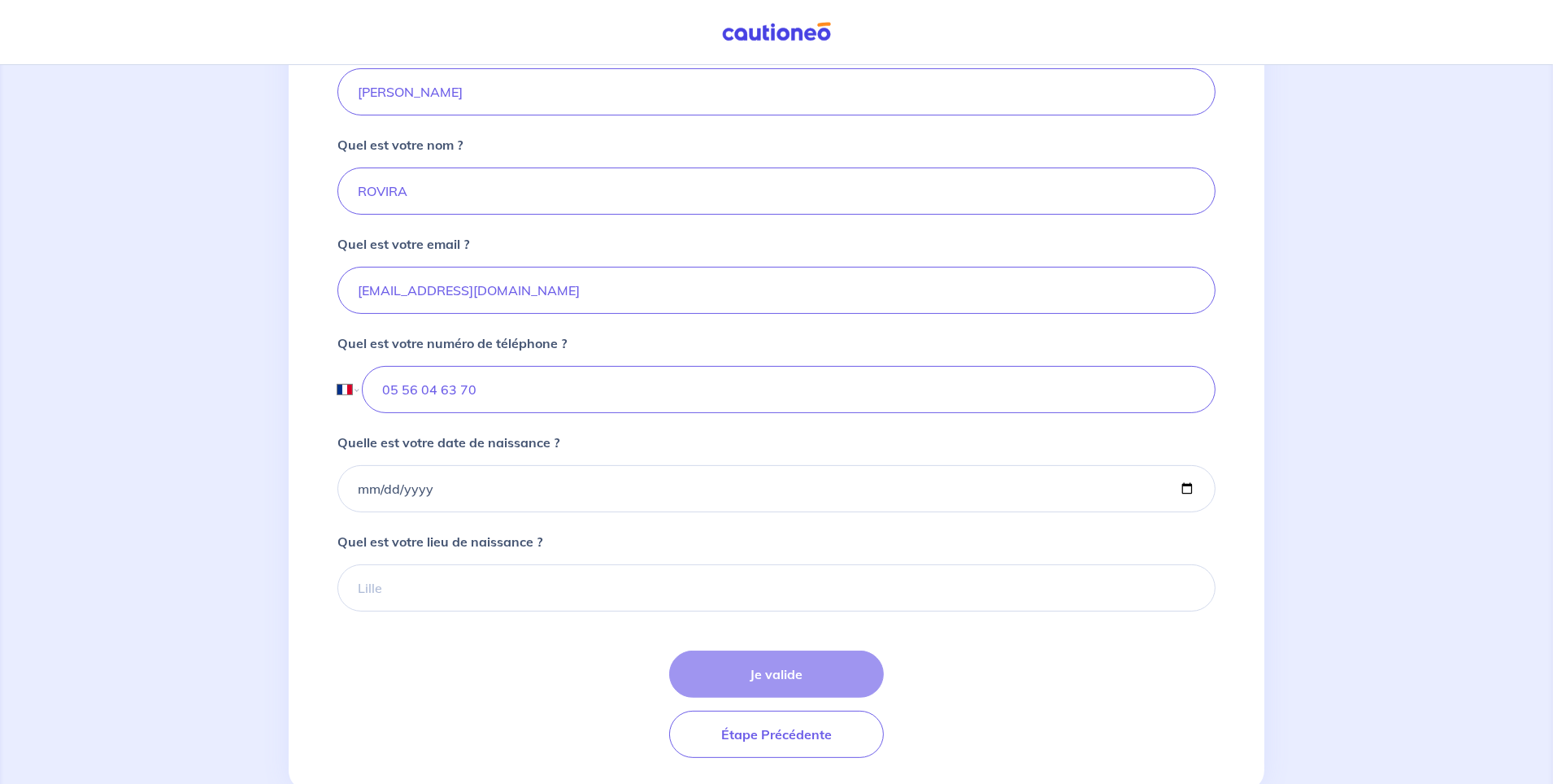
click at [765, 677] on div "Je valide Étape Précédente" at bounding box center [777, 704] width 878 height 107
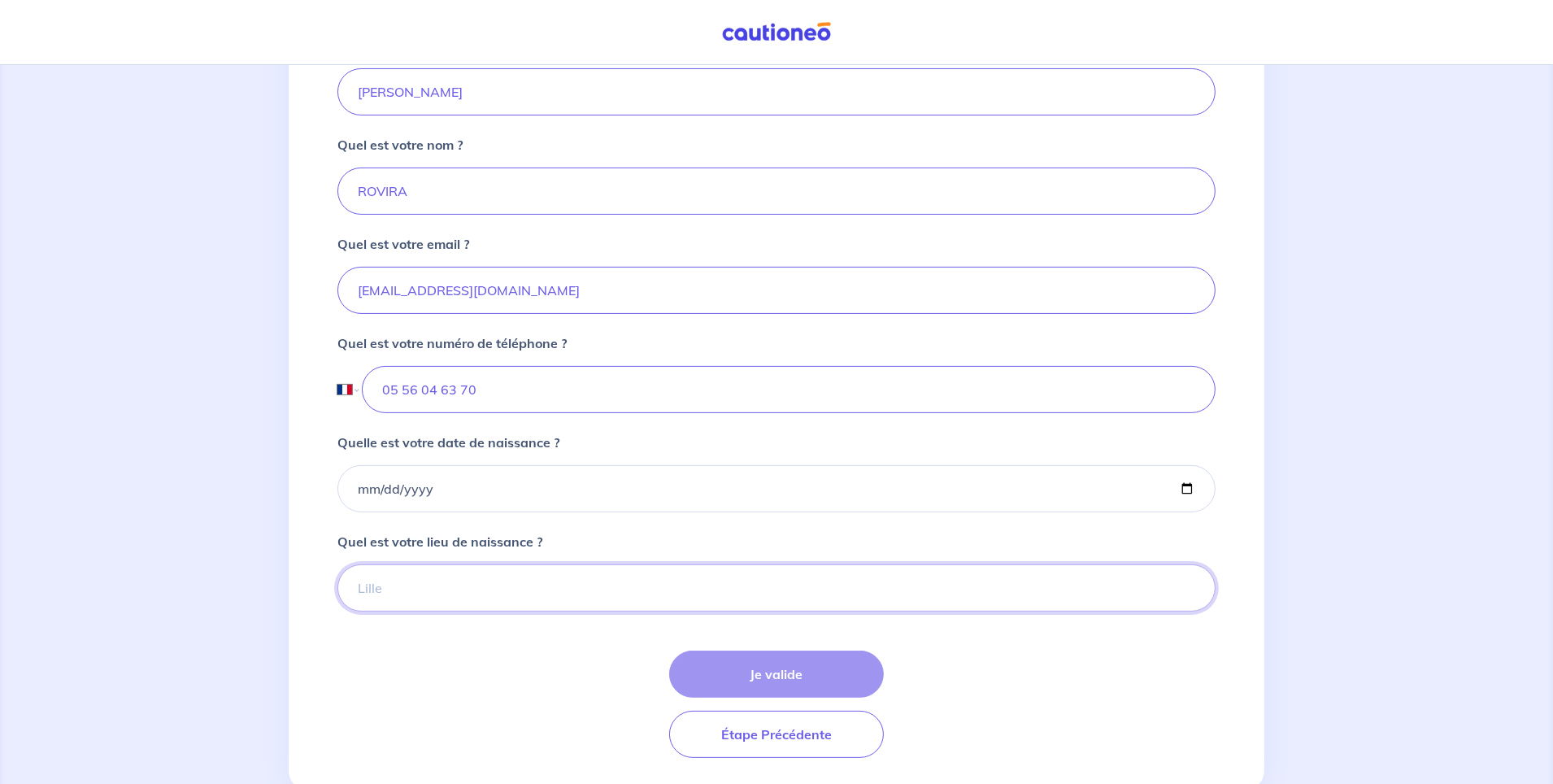
click at [459, 585] on input "Quel est votre lieu de naissance ?" at bounding box center [777, 587] width 878 height 47
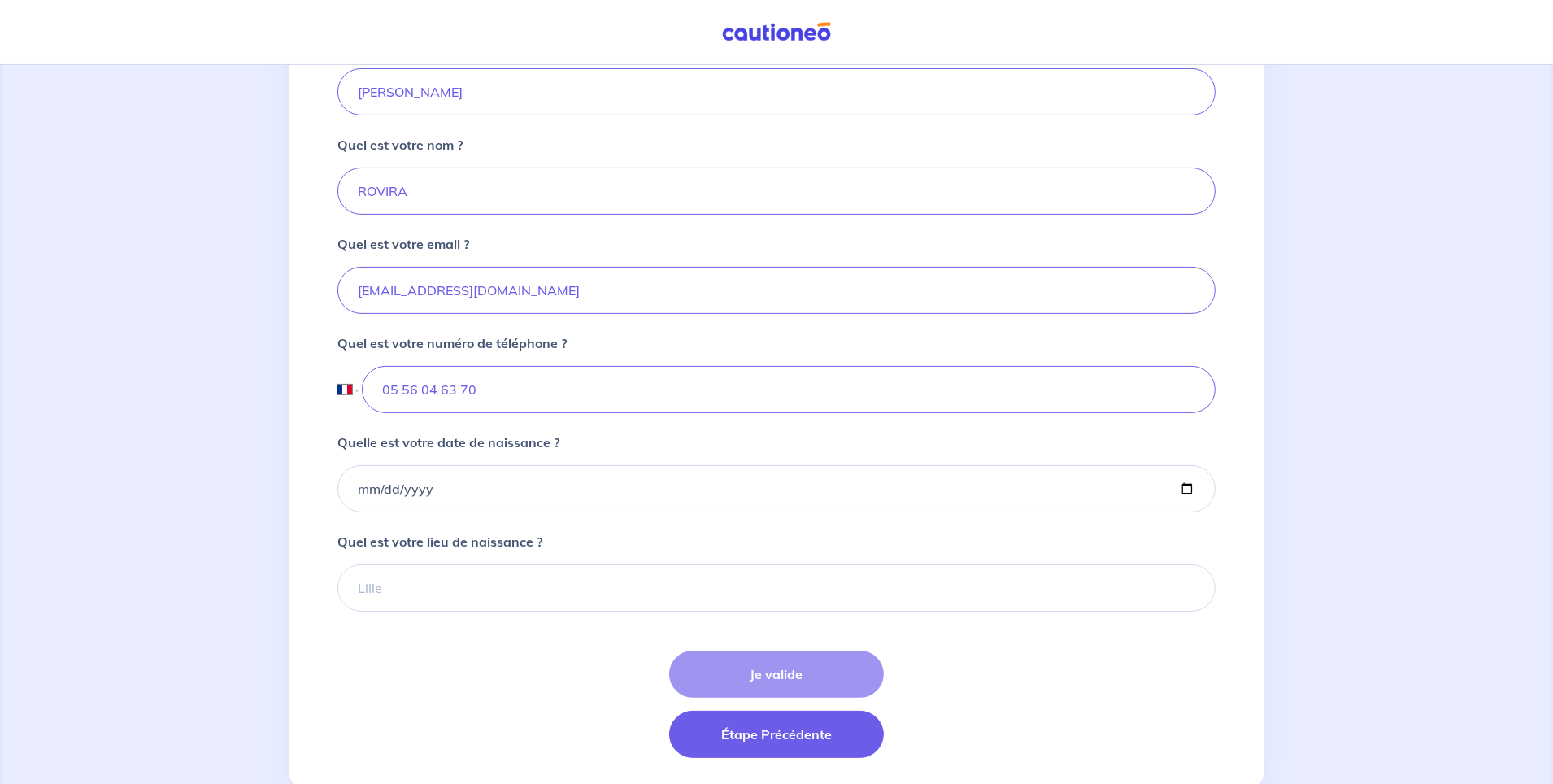
click at [772, 743] on button "Étape Précédente" at bounding box center [777, 733] width 215 height 47
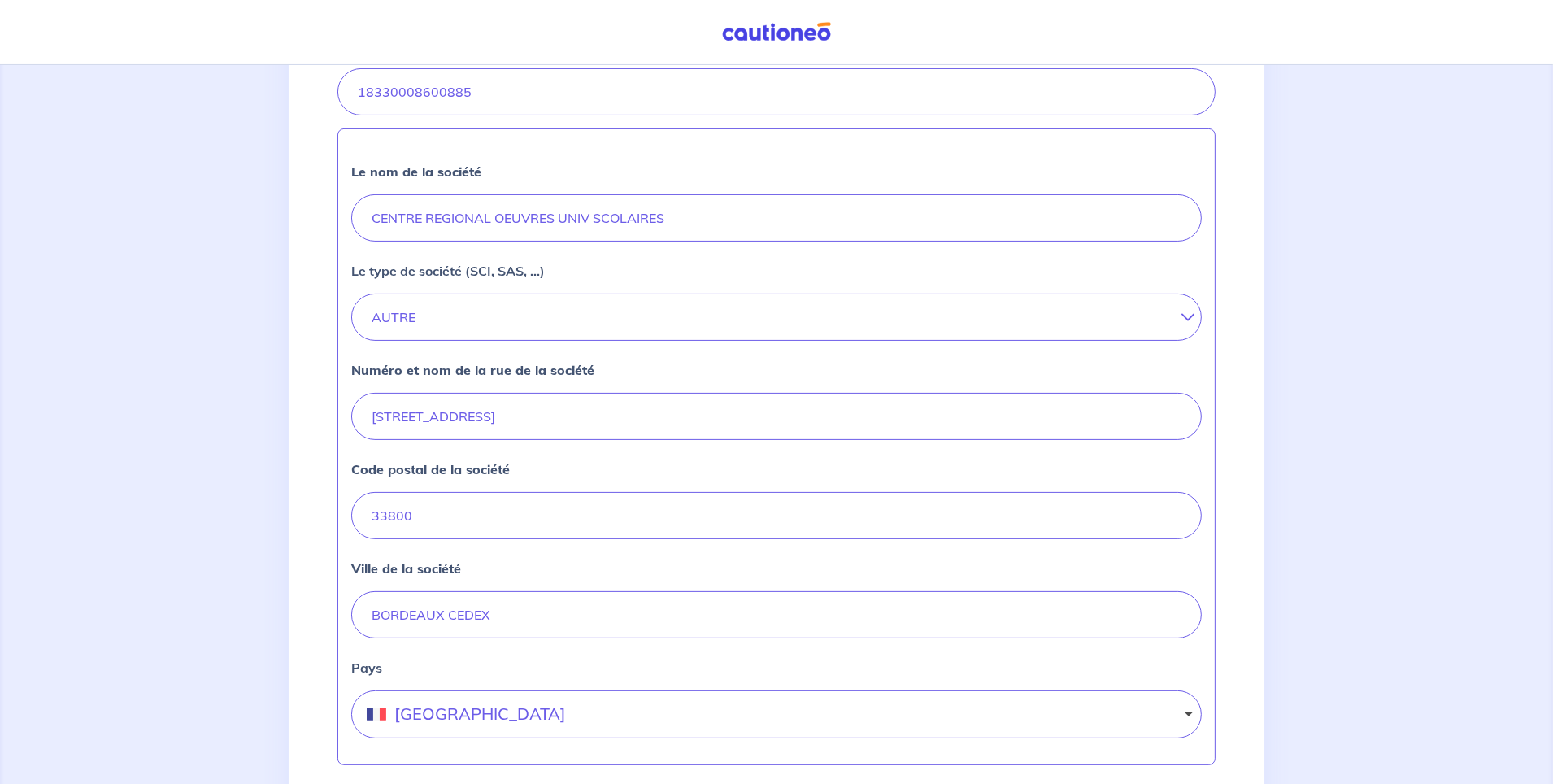
scroll to position [600, 0]
